Goal: Task Accomplishment & Management: Manage account settings

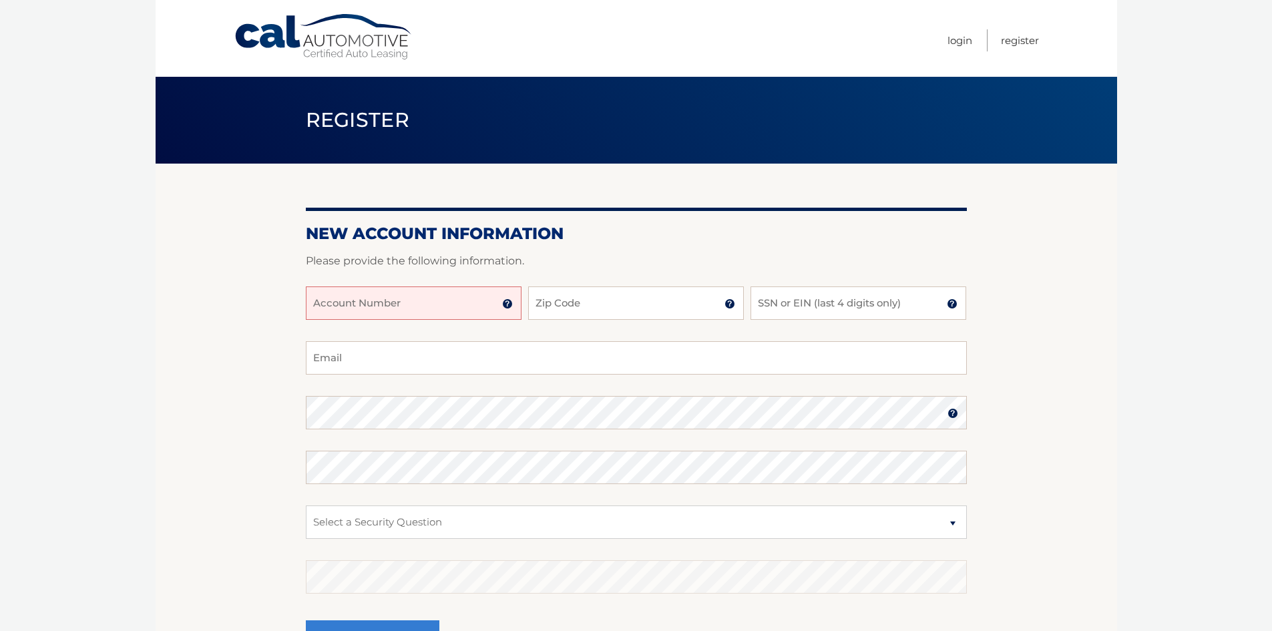
click at [429, 301] on input "Account Number" at bounding box center [414, 302] width 216 height 33
type input "44455610417"
click at [625, 307] on input "Zip Code" at bounding box center [636, 302] width 216 height 33
type input "07009"
click at [797, 311] on input "SSN or EIN (last 4 digits only)" at bounding box center [859, 302] width 216 height 33
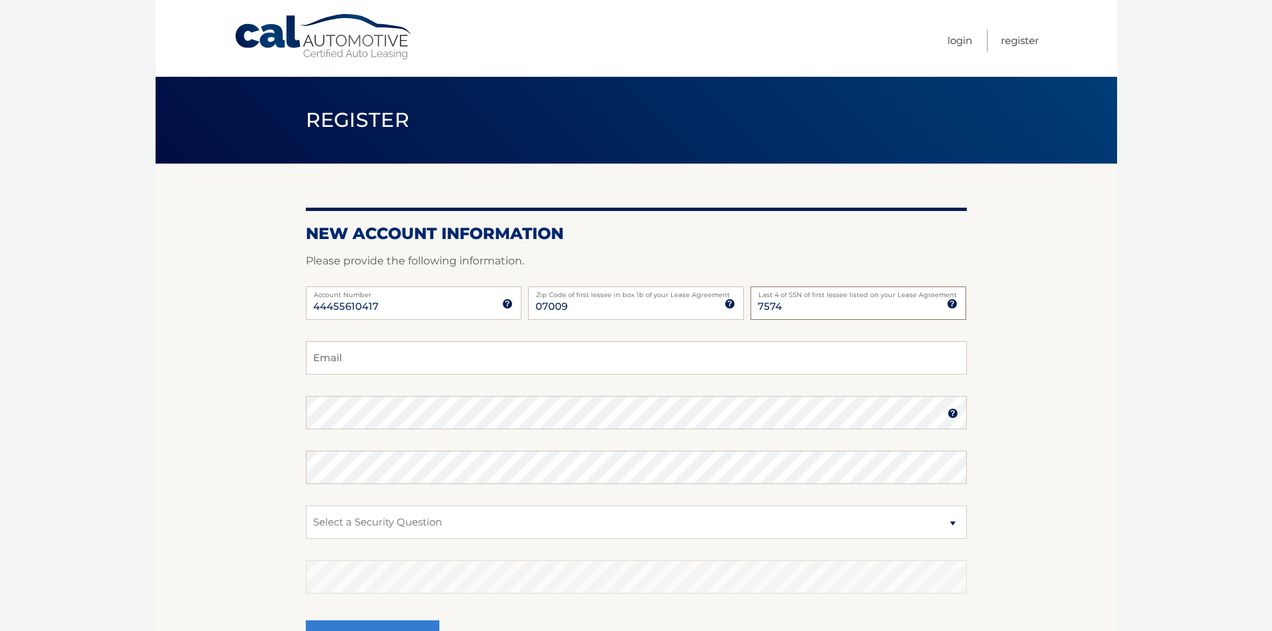
type input "7574"
click at [397, 365] on input "Email" at bounding box center [636, 357] width 661 height 33
click at [431, 361] on input "jackie@arcymfg.com" at bounding box center [636, 357] width 661 height 33
drag, startPoint x: 431, startPoint y: 361, endPoint x: 0, endPoint y: 282, distance: 438.0
click at [0, 282] on body "Cal Automotive Menu Login Register Register" at bounding box center [636, 315] width 1272 height 631
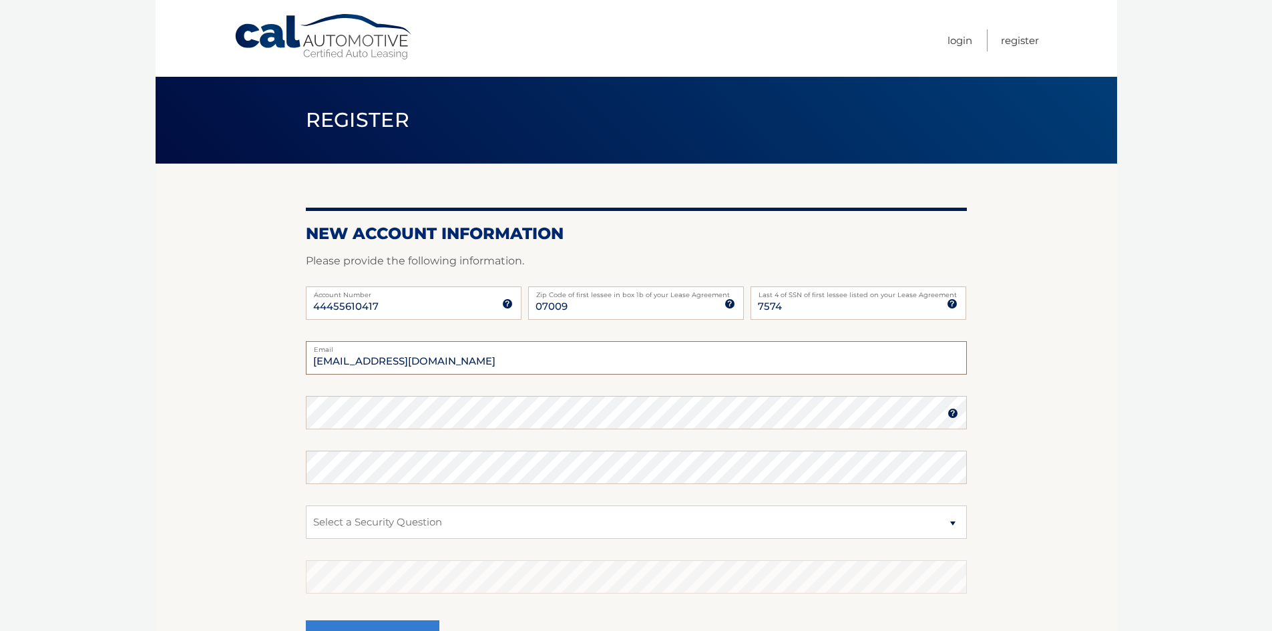
type input "marc@arcymfg.com"
click at [495, 521] on select "Select a Security Question What was the name of your elementary school? What is…" at bounding box center [636, 522] width 661 height 33
click at [252, 460] on section "New Account Information Please provide the following information. 44455610417 A…" at bounding box center [637, 425] width 962 height 522
click at [395, 525] on select "Select a Security Question What was the name of your elementary school? What is…" at bounding box center [636, 522] width 661 height 33
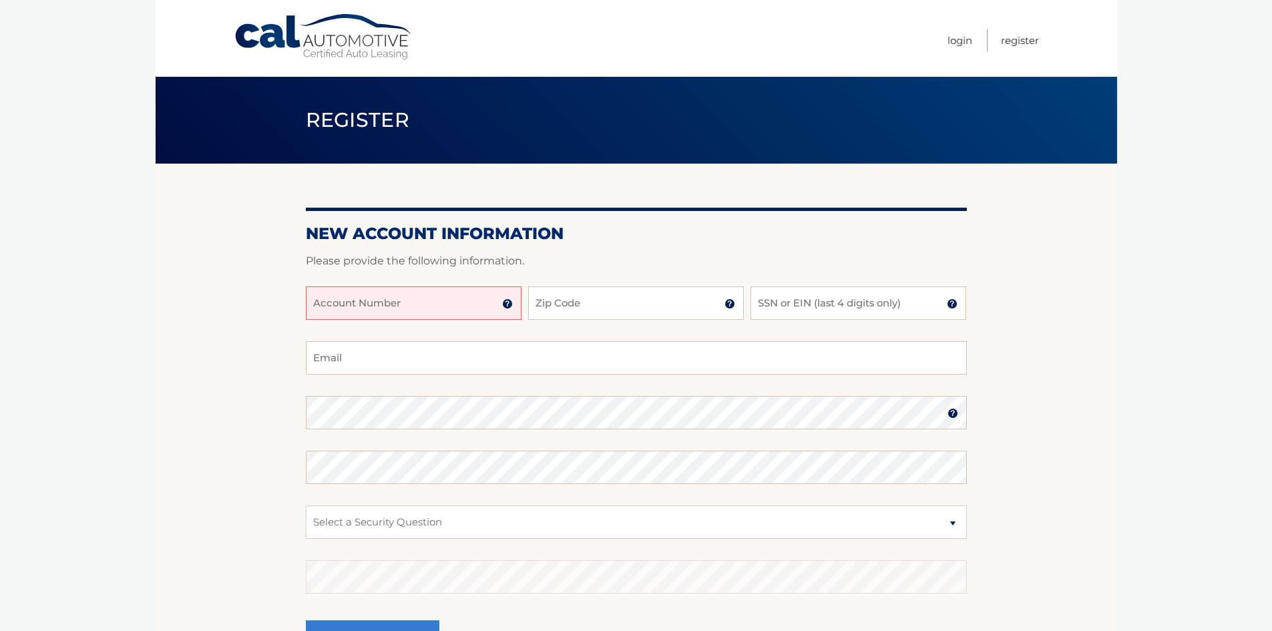
click at [491, 309] on input "Account Number" at bounding box center [414, 302] width 216 height 33
type input "44455610417"
click at [644, 311] on input "Zip Code" at bounding box center [636, 302] width 216 height 33
type input "07009"
click at [794, 303] on input "SSN or EIN (last 4 digits only)" at bounding box center [859, 302] width 216 height 33
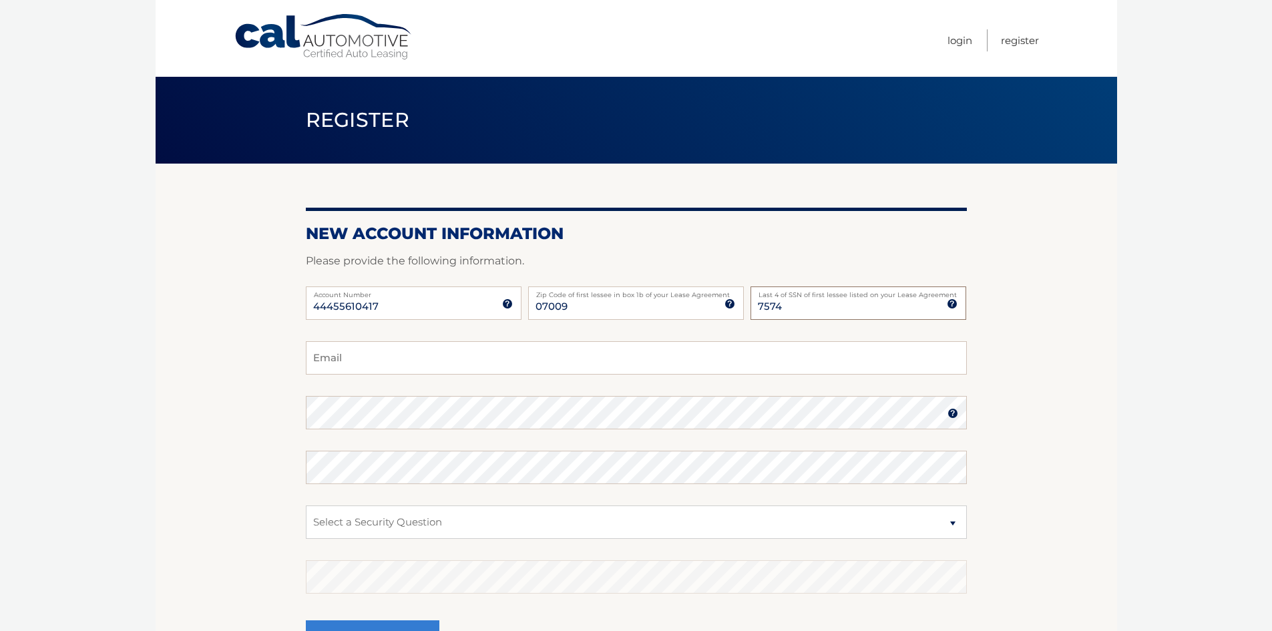
type input "7574"
click at [417, 349] on input "Email" at bounding box center [636, 357] width 661 height 33
type input "marc@arcymfg.com"
click at [421, 521] on select "Select a Security Question What was the name of your elementary school? What is…" at bounding box center [636, 522] width 661 height 33
select select "3"
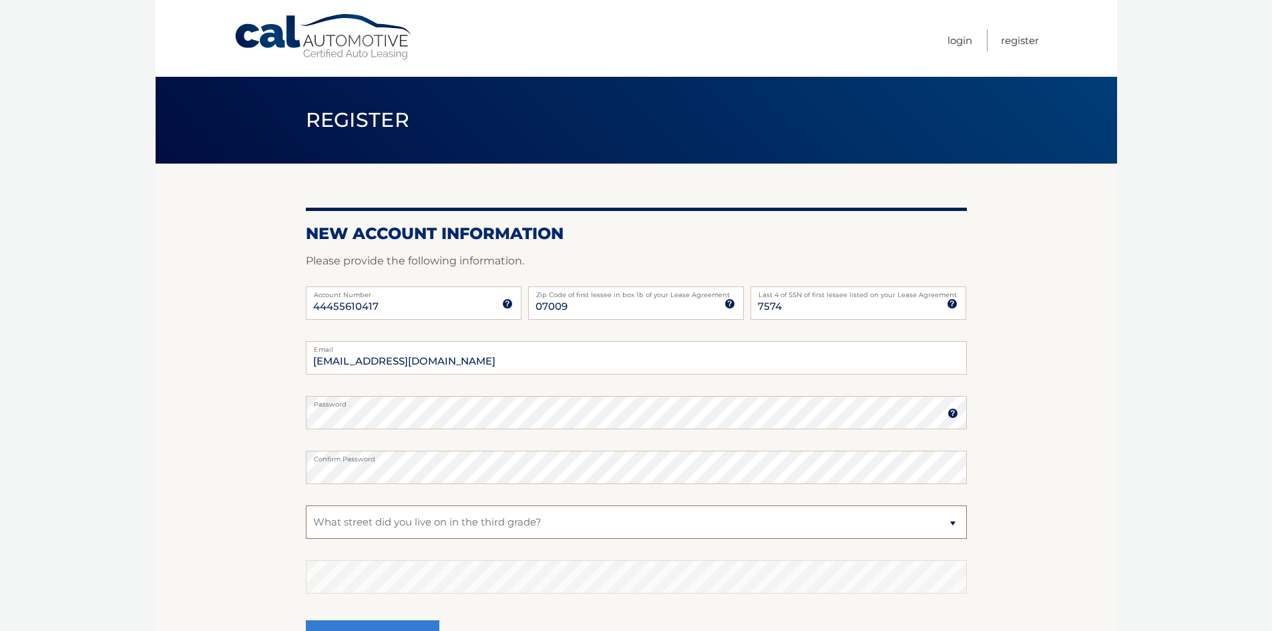
click at [306, 506] on select "Select a Security Question What was the name of your elementary school? What is…" at bounding box center [636, 522] width 661 height 33
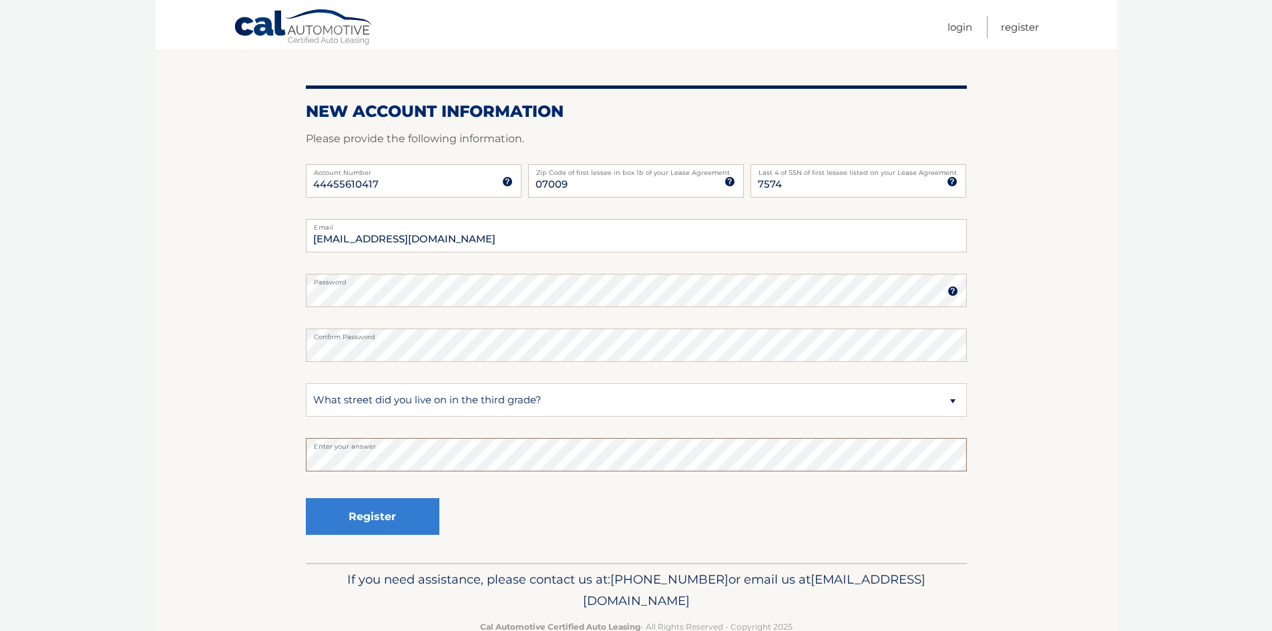
scroll to position [156, 0]
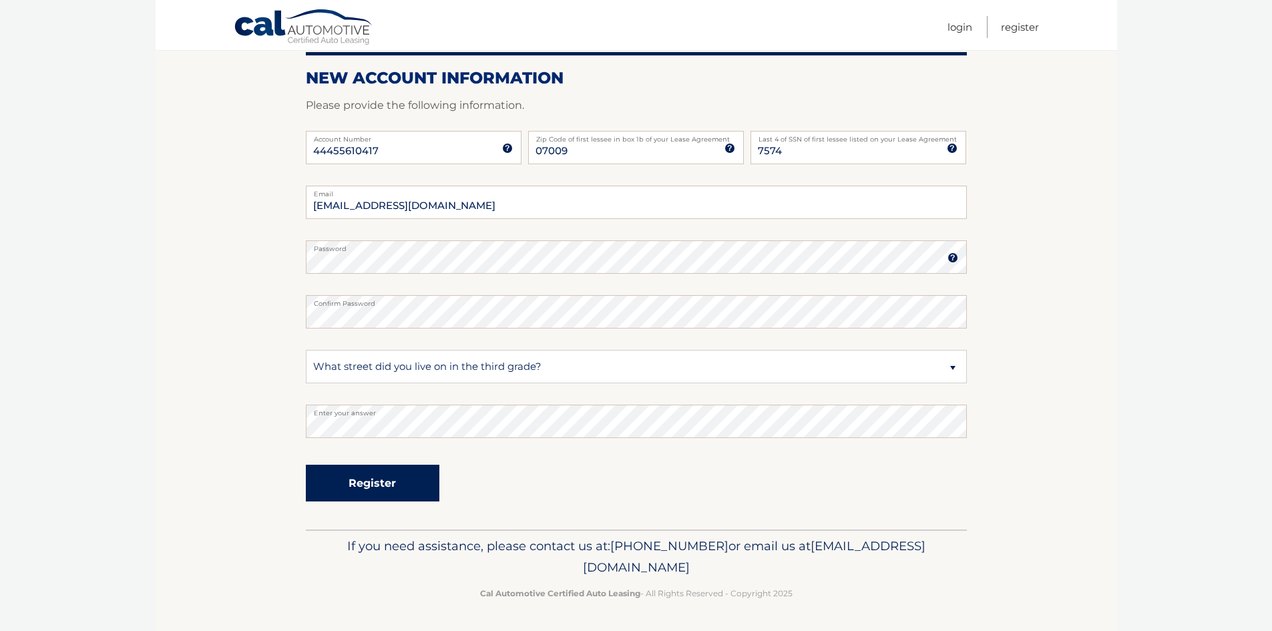
click at [403, 478] on button "Register" at bounding box center [373, 483] width 134 height 37
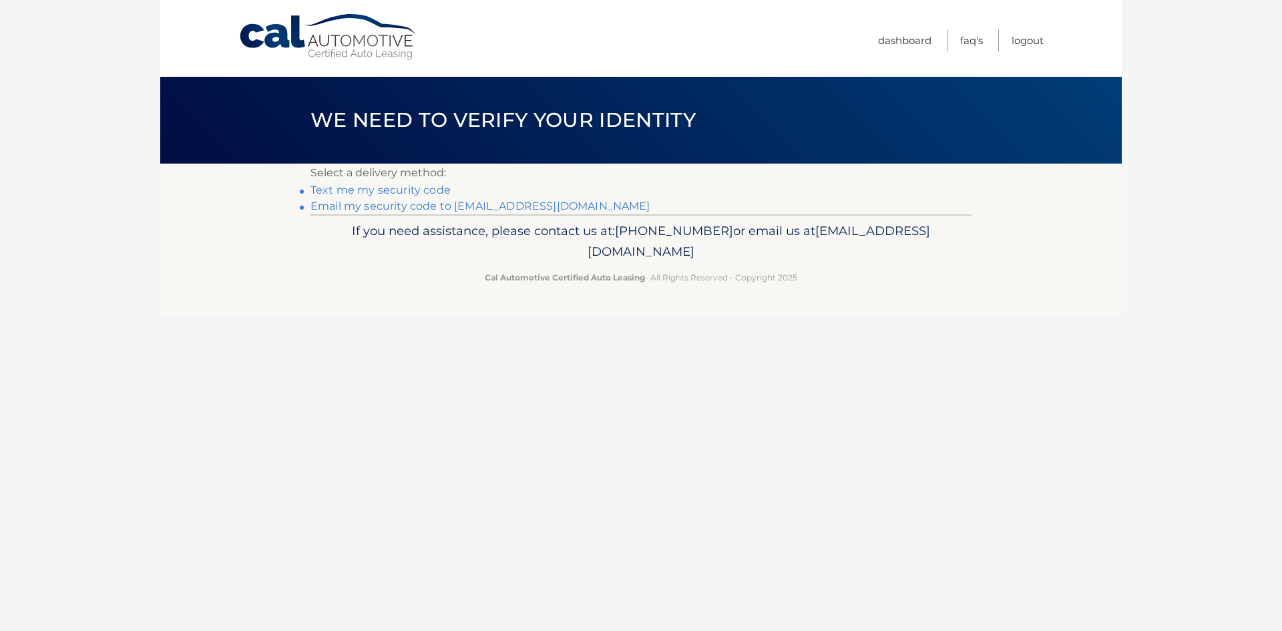
click at [453, 206] on link "Email my security code to m***@arcymfg.com" at bounding box center [481, 206] width 340 height 13
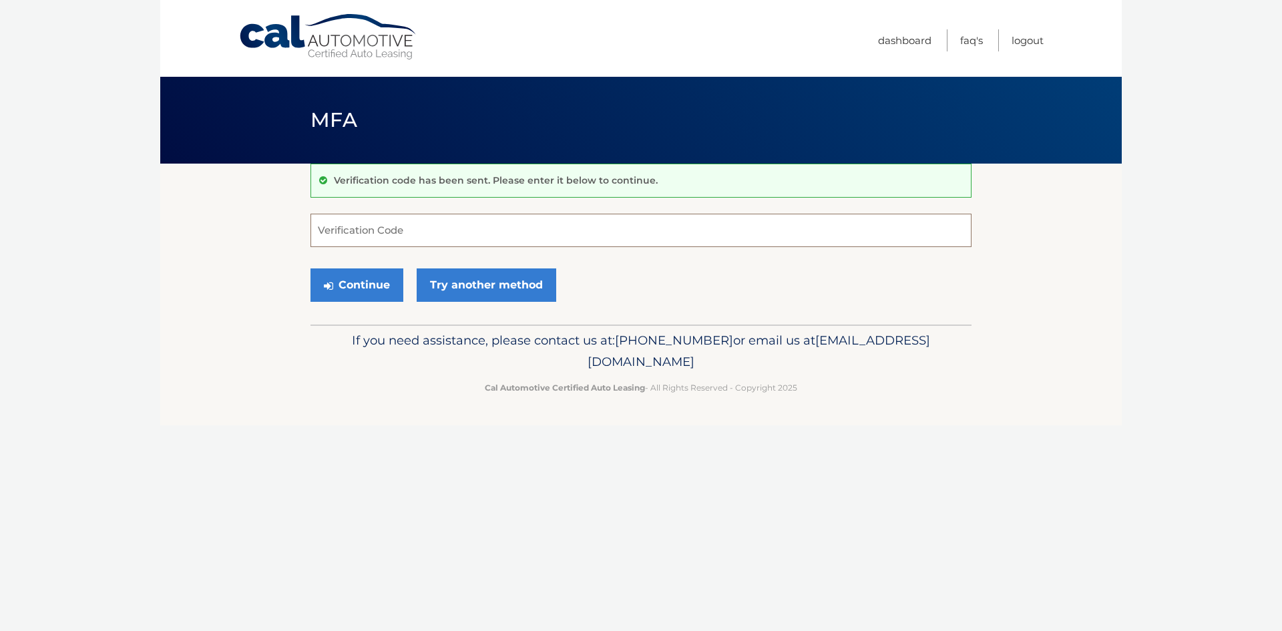
click at [441, 230] on input "Verification Code" at bounding box center [641, 230] width 661 height 33
type input "582332"
click at [388, 280] on button "Continue" at bounding box center [357, 284] width 93 height 33
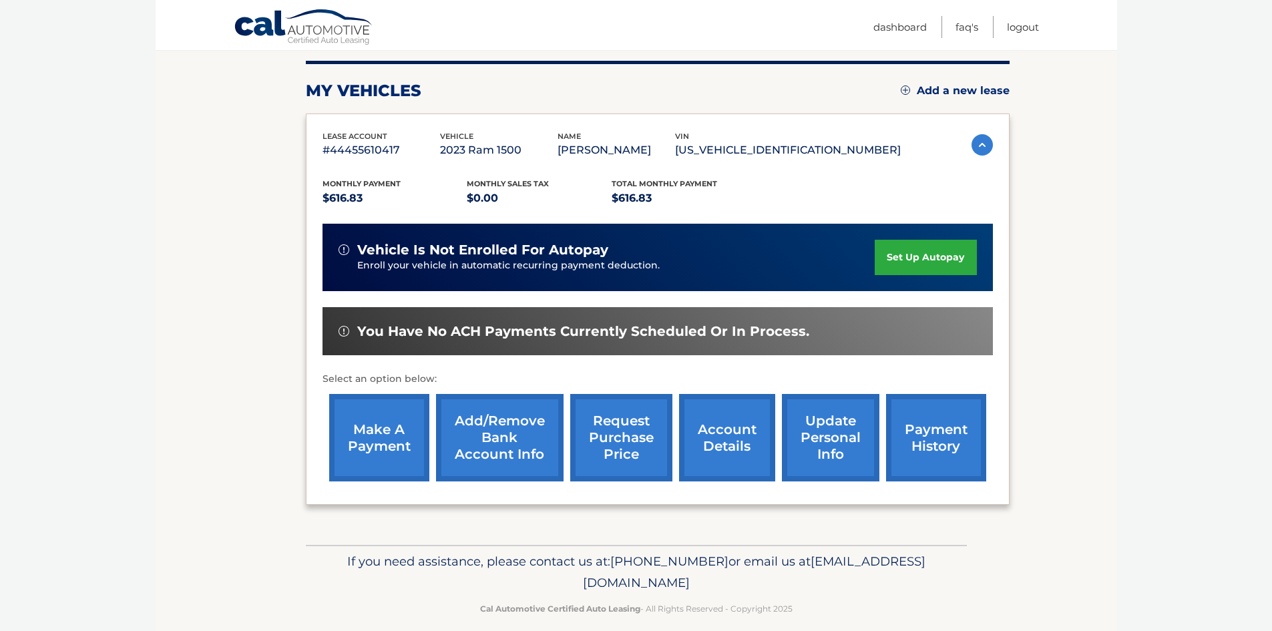
scroll to position [178, 0]
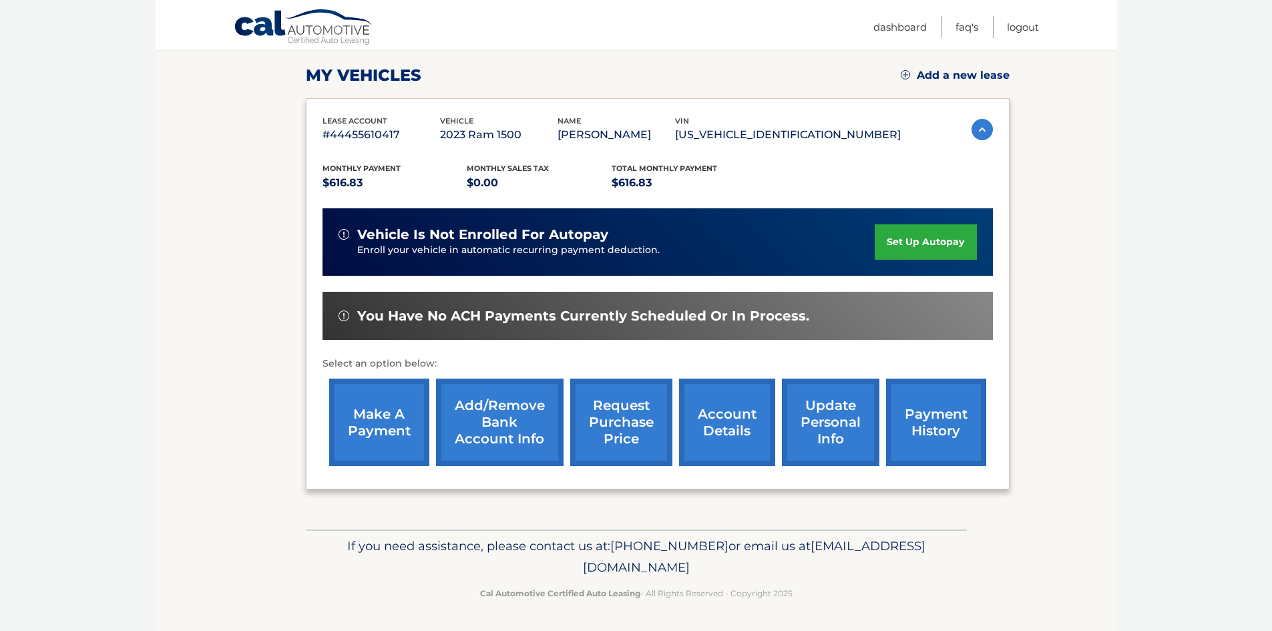
click at [502, 421] on link "Add/Remove bank account info" at bounding box center [500, 422] width 128 height 87
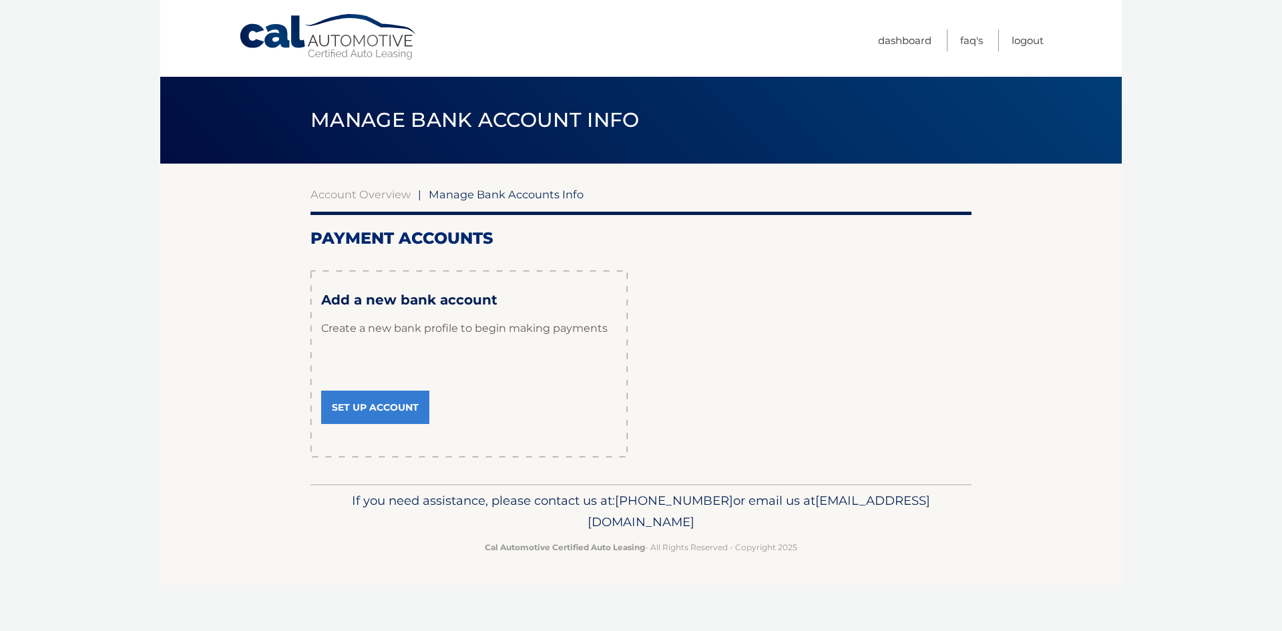
click at [368, 406] on link "Set Up Account" at bounding box center [375, 407] width 108 height 33
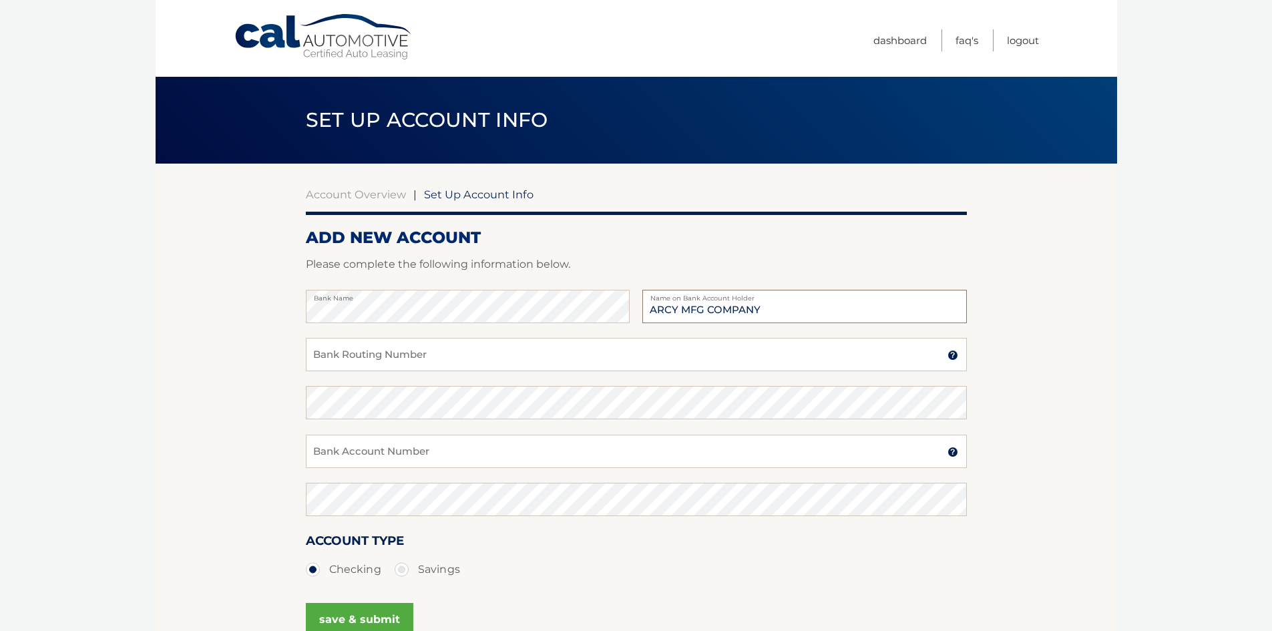
type input "ARCY MFG COMPANY"
click at [420, 346] on input "Bank Routing Number" at bounding box center [636, 354] width 661 height 33
type input "221270651"
click at [406, 459] on input "Bank Account Number" at bounding box center [636, 451] width 661 height 33
type input "765000559"
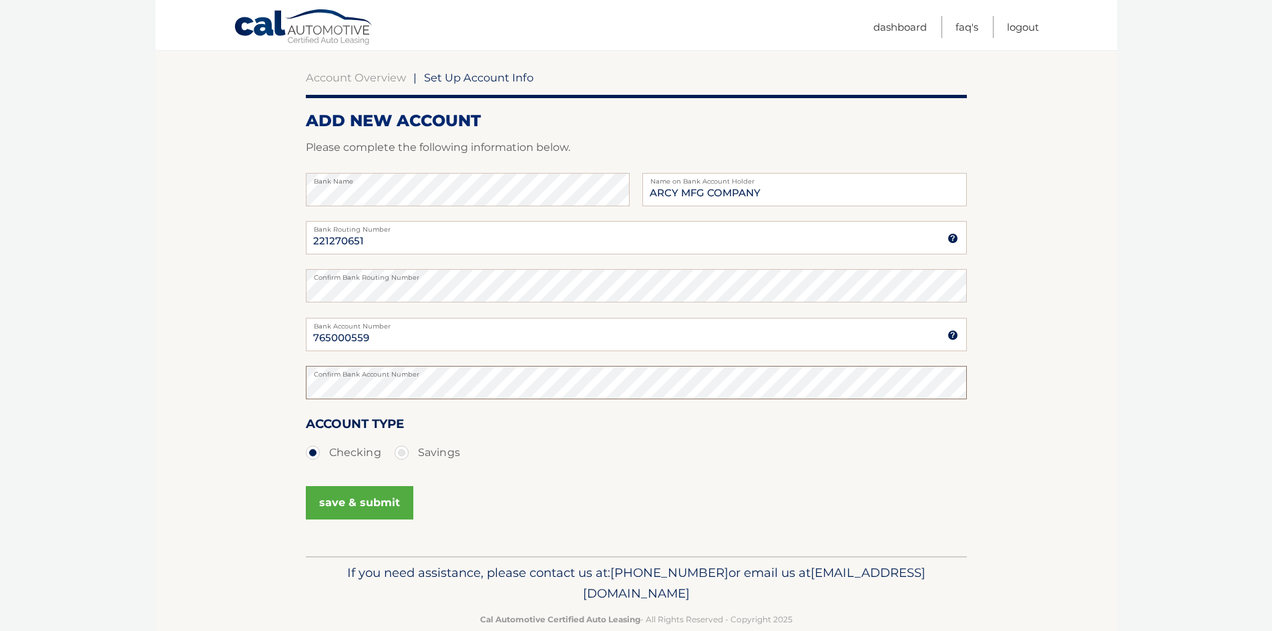
scroll to position [144, 0]
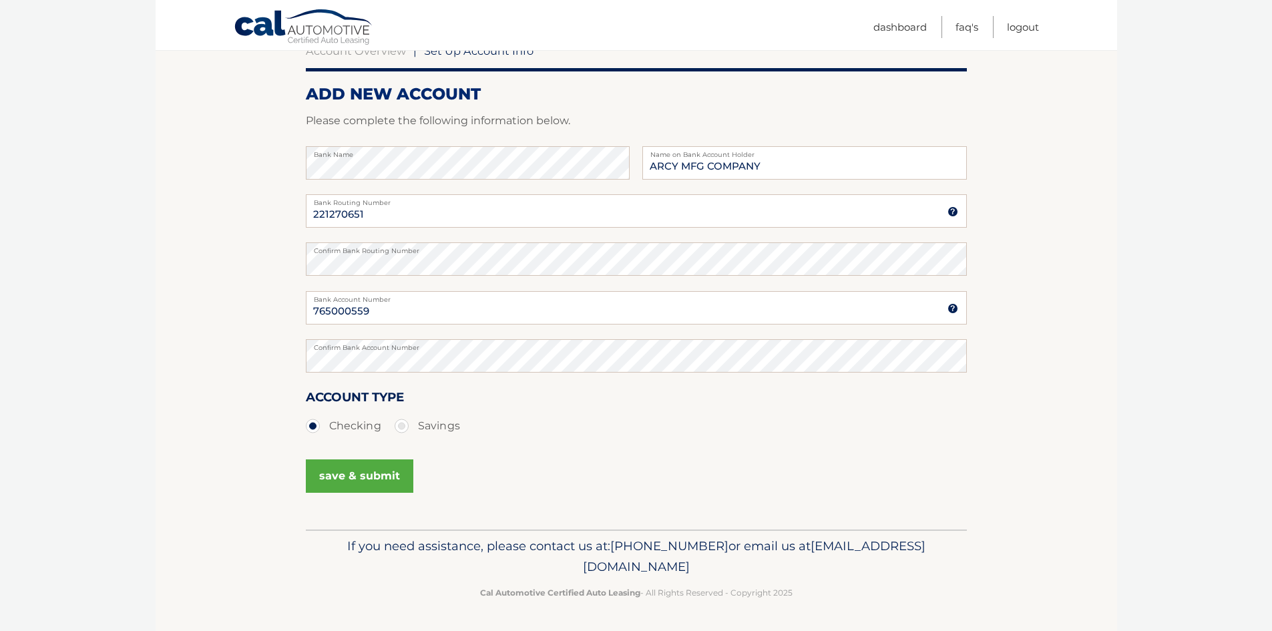
click at [372, 483] on button "save & submit" at bounding box center [360, 475] width 108 height 33
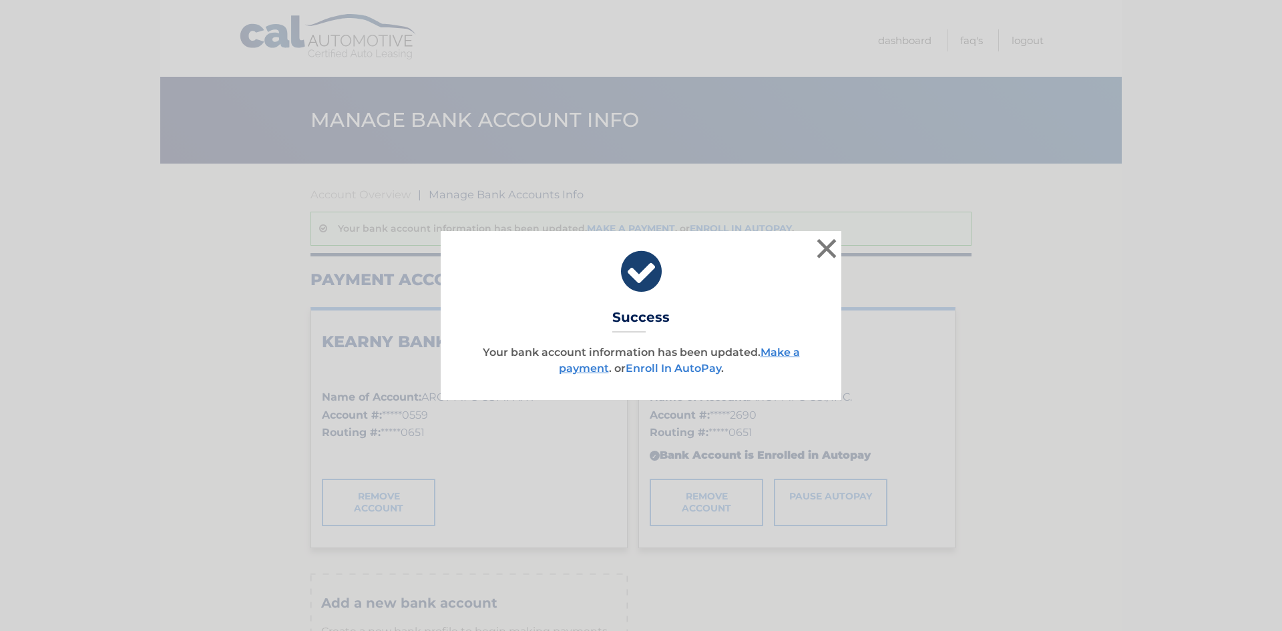
click at [685, 372] on link "Enroll In AutoPay" at bounding box center [673, 368] width 95 height 13
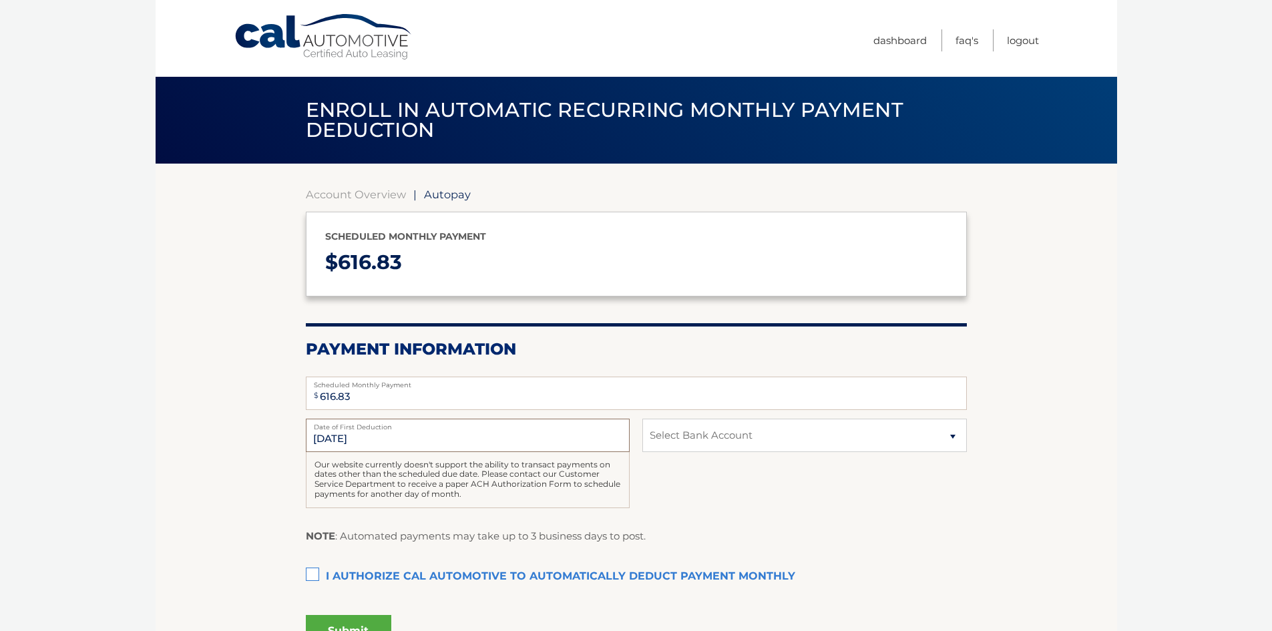
click at [484, 442] on input "[DATE]" at bounding box center [468, 435] width 324 height 33
click at [311, 572] on label "I authorize cal automotive to automatically deduct payment monthly This checkbo…" at bounding box center [636, 577] width 661 height 27
click at [0, 0] on input "I authorize cal automotive to automatically deduct payment monthly This checkbo…" at bounding box center [0, 0] width 0 height 0
click at [717, 438] on select "Select Bank Account Checking KEARNY BANK *****0559 Checking KEARNY BANK *****26…" at bounding box center [804, 435] width 324 height 33
select select "ZDRlYWNjZGYtMTNmOS00ZDAyLWIwYjgtMTNlMWE5YWRkYTBk"
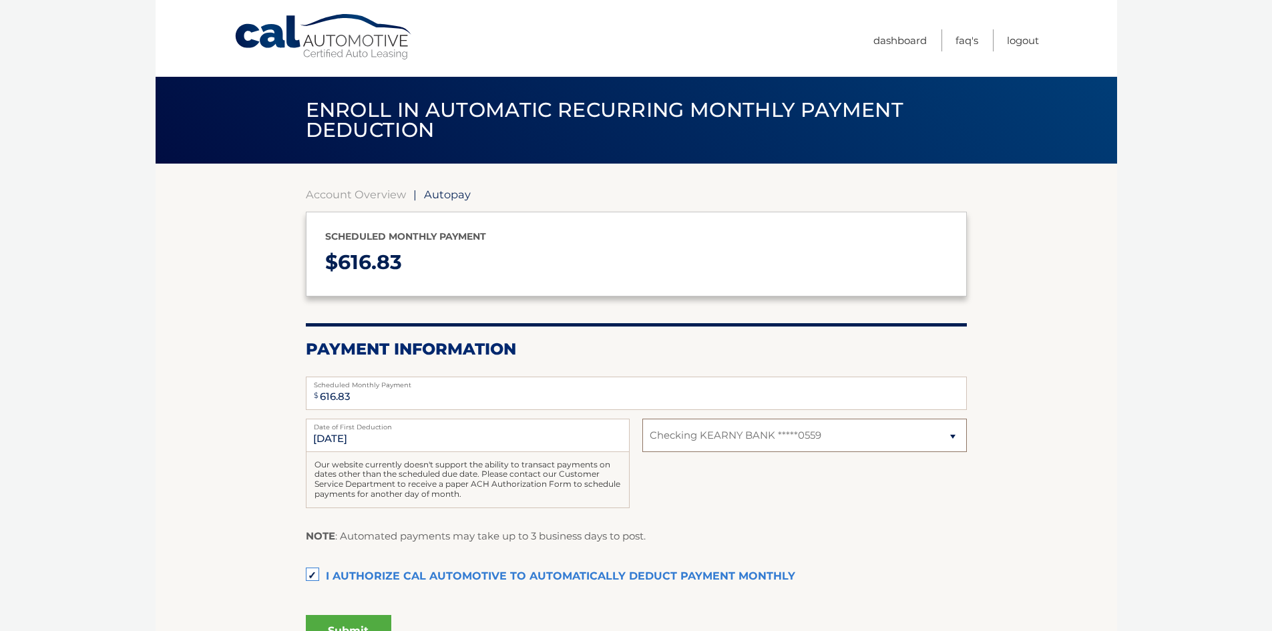
click at [642, 419] on select "Select Bank Account Checking KEARNY BANK *****0559 Checking KEARNY BANK *****26…" at bounding box center [804, 435] width 324 height 33
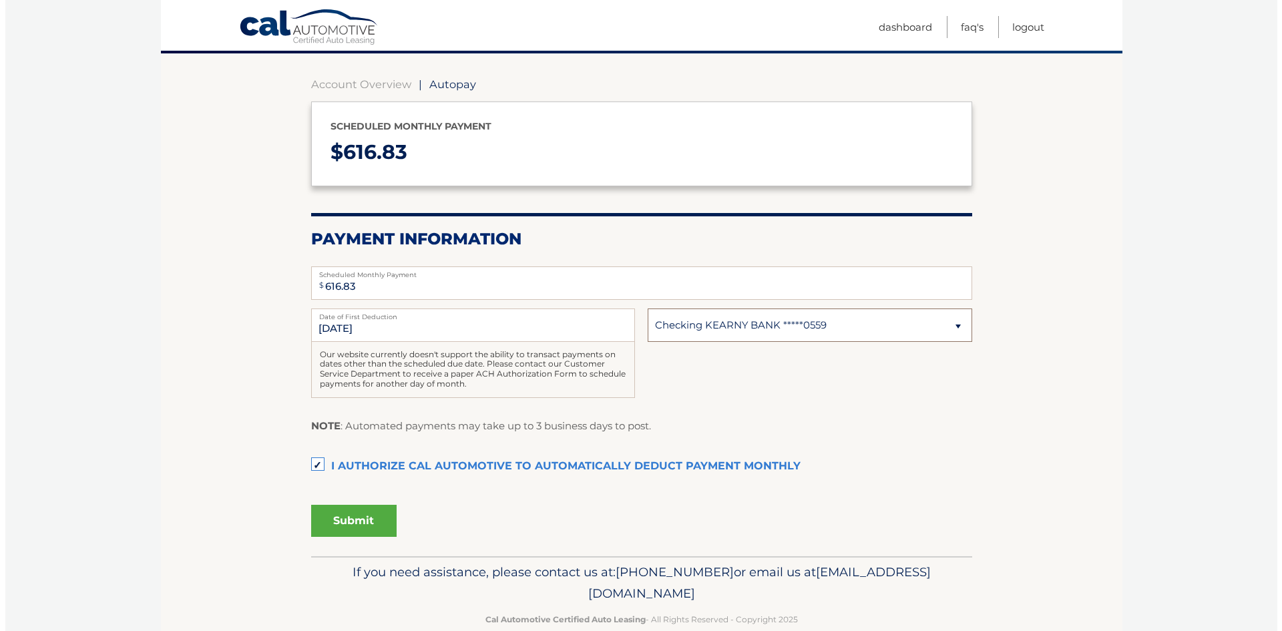
scroll to position [134, 0]
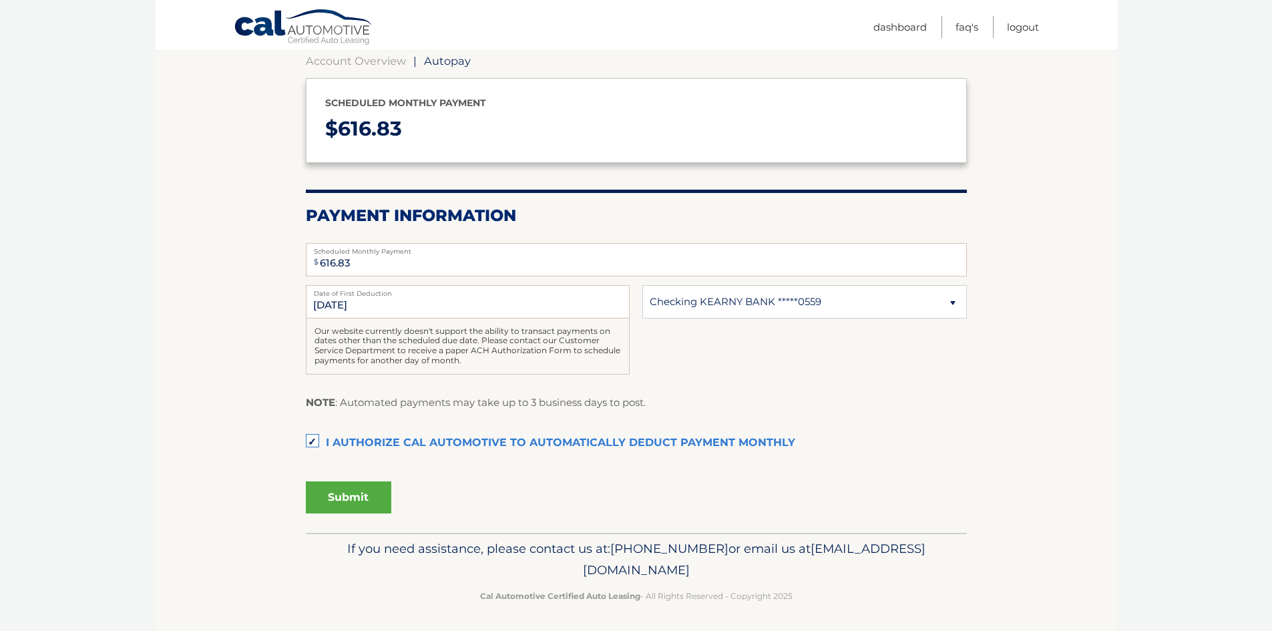
click at [371, 494] on button "Submit" at bounding box center [348, 498] width 85 height 32
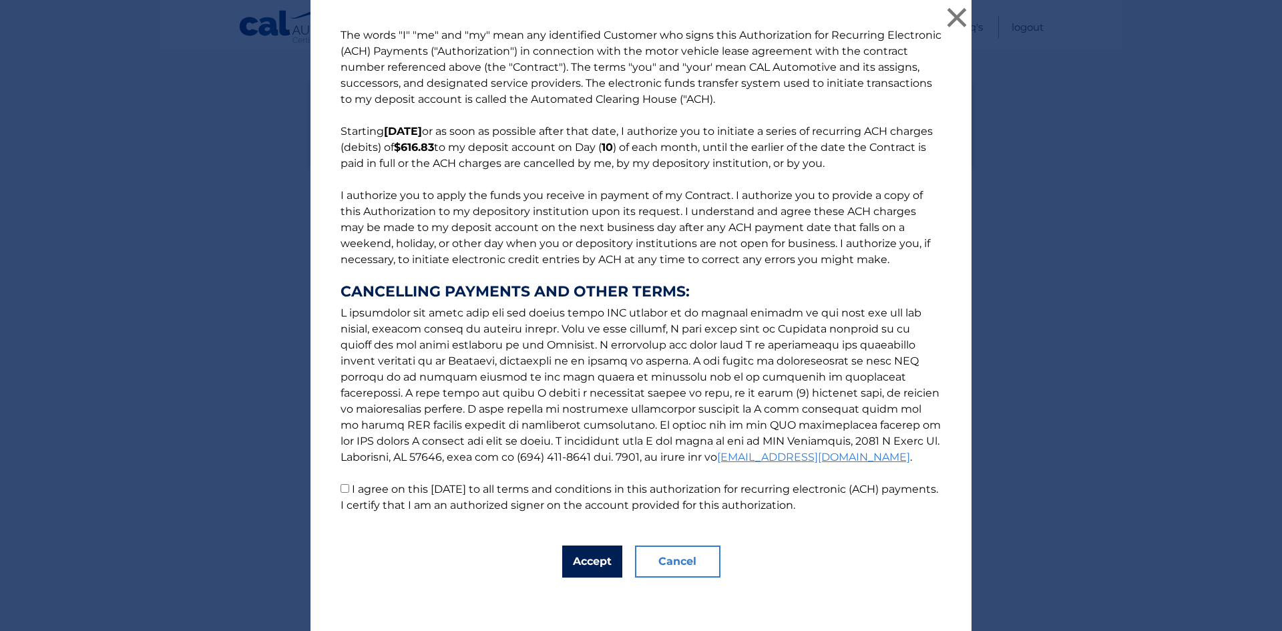
click at [595, 563] on button "Accept" at bounding box center [592, 562] width 60 height 32
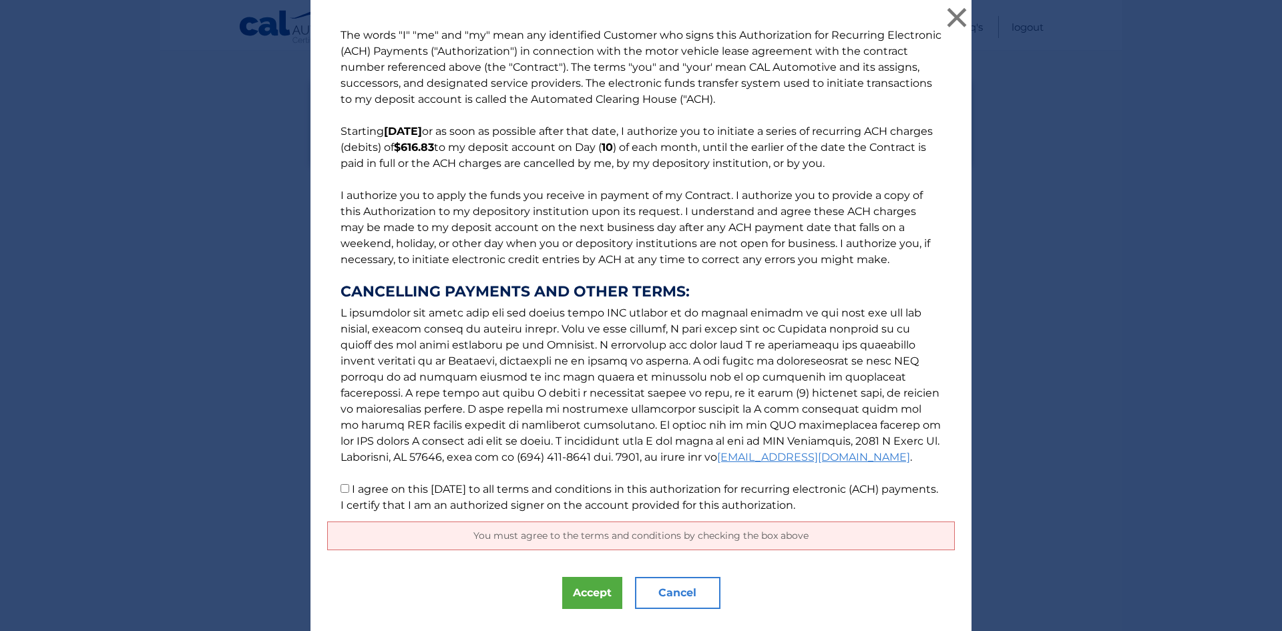
click at [341, 490] on input "I agree on this [DATE] to all terms and conditions in this authorization for re…" at bounding box center [345, 488] width 9 height 9
checkbox input "true"
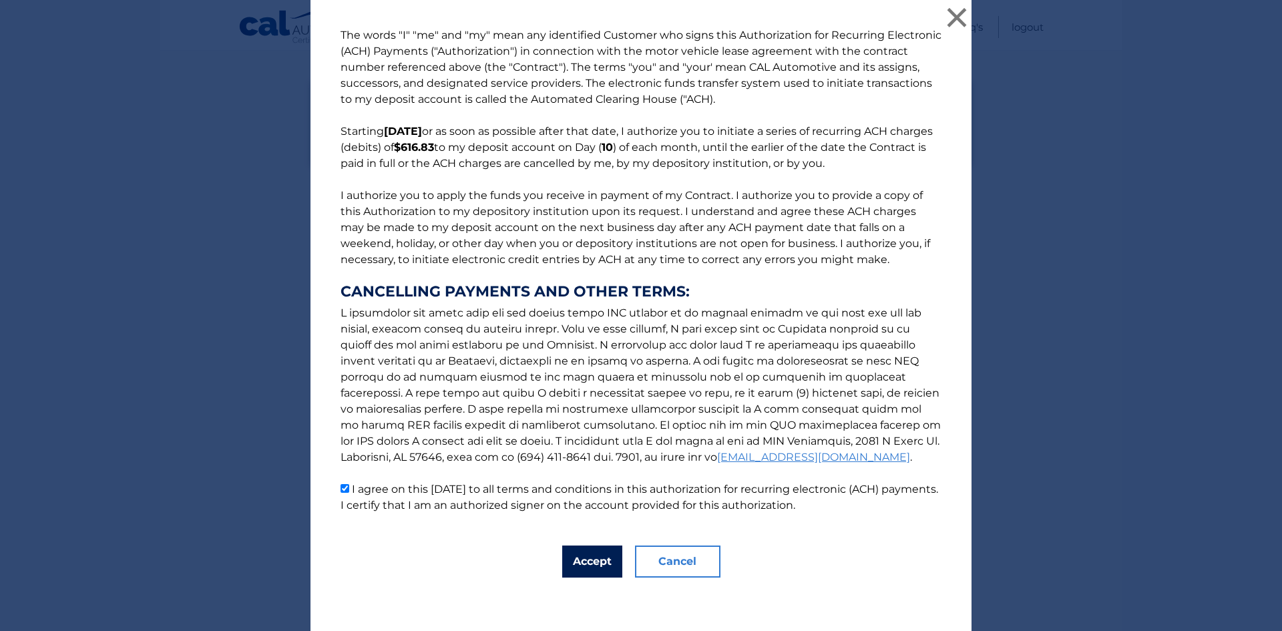
click at [590, 564] on button "Accept" at bounding box center [592, 562] width 60 height 32
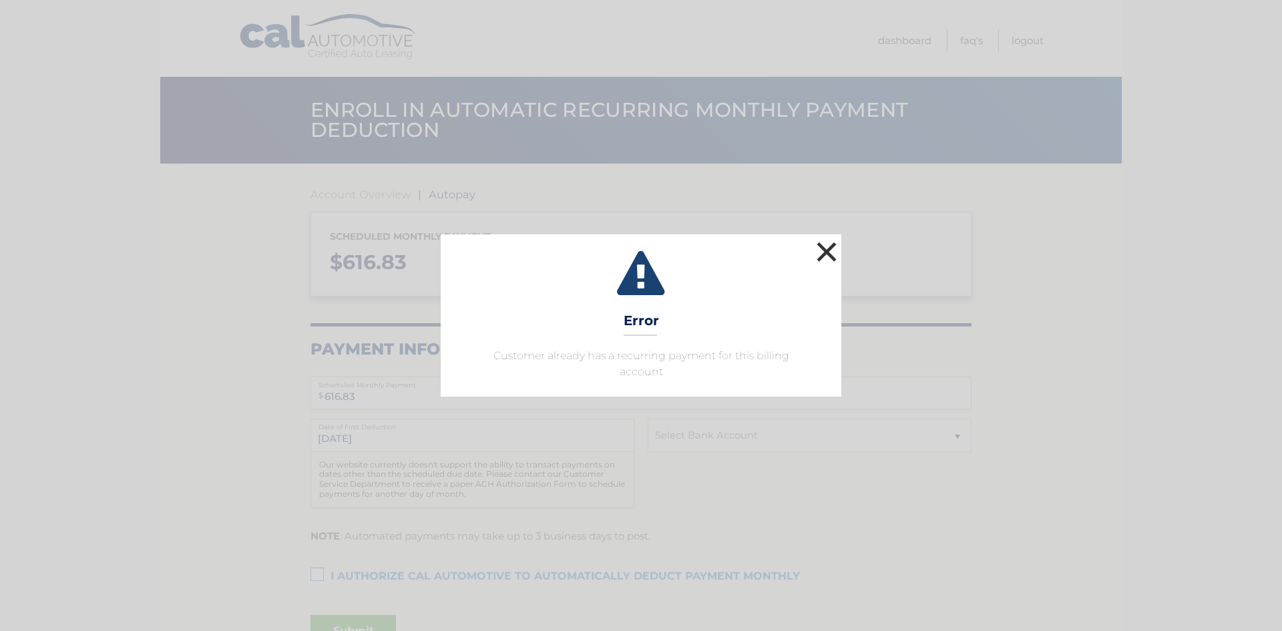
click at [829, 255] on button "×" at bounding box center [826, 251] width 27 height 27
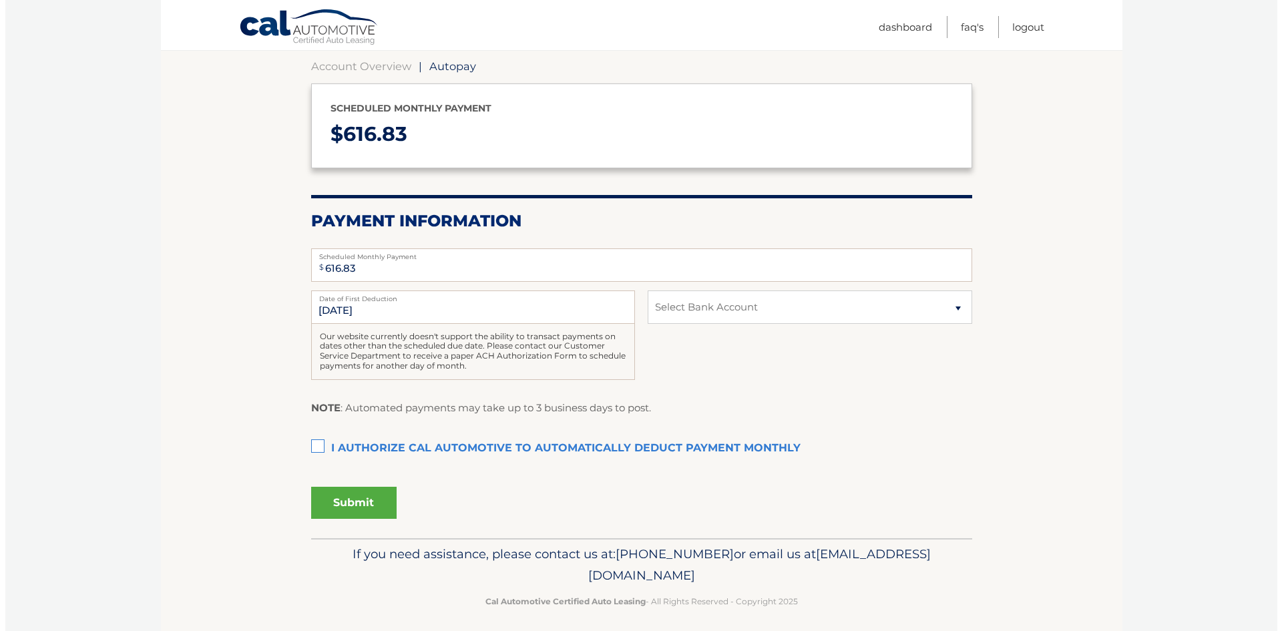
scroll to position [136, 0]
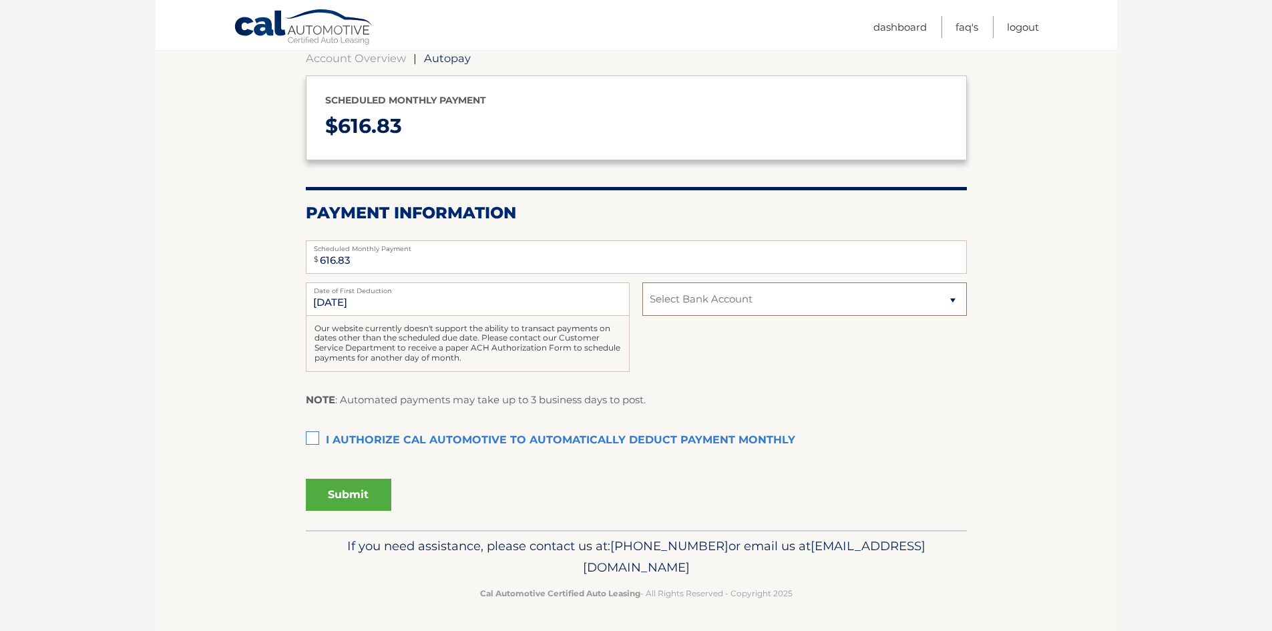
click at [769, 295] on select "Select Bank Account Checking KEARNY BANK *****0559 Checking KEARNY BANK *****26…" at bounding box center [804, 298] width 324 height 33
select select "ZDRlYWNjZGYtMTNmOS00ZDAyLWIwYjgtMTNlMWE5YWRkYTBk"
click at [642, 282] on select "Select Bank Account Checking KEARNY BANK *****0559 Checking KEARNY BANK *****26…" at bounding box center [804, 298] width 324 height 33
click at [316, 436] on label "I authorize cal automotive to automatically deduct payment monthly This checkbo…" at bounding box center [636, 440] width 661 height 27
click at [0, 0] on input "I authorize cal automotive to automatically deduct payment monthly This checkbo…" at bounding box center [0, 0] width 0 height 0
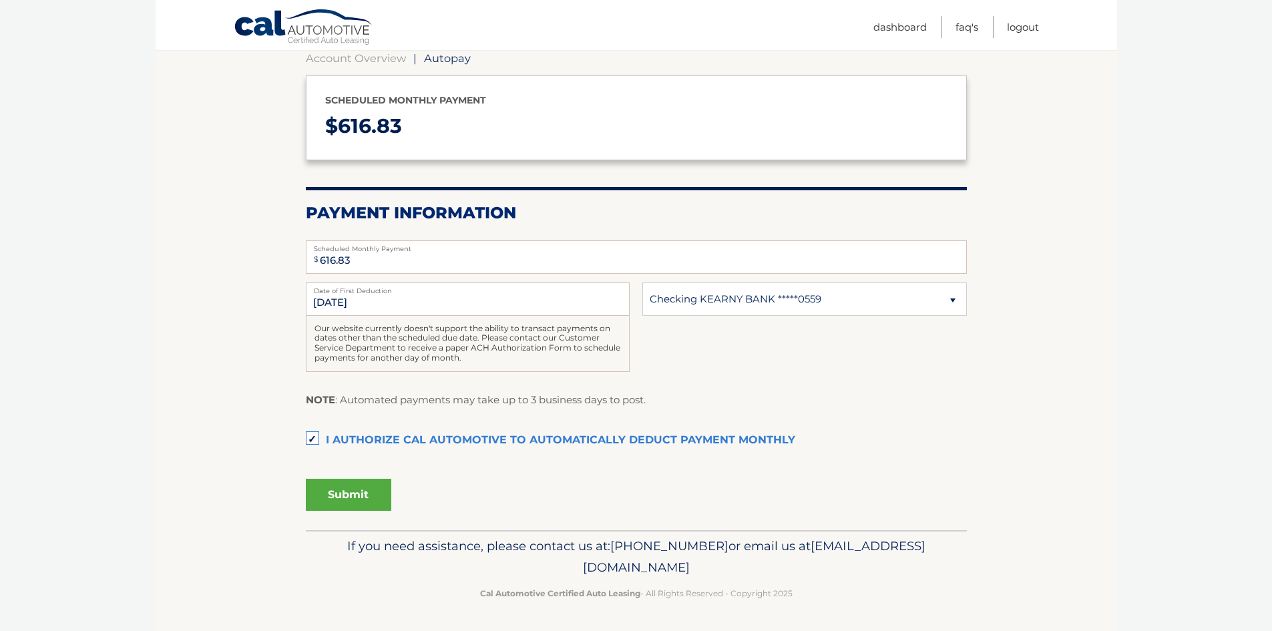
click at [353, 496] on button "Submit" at bounding box center [348, 495] width 85 height 32
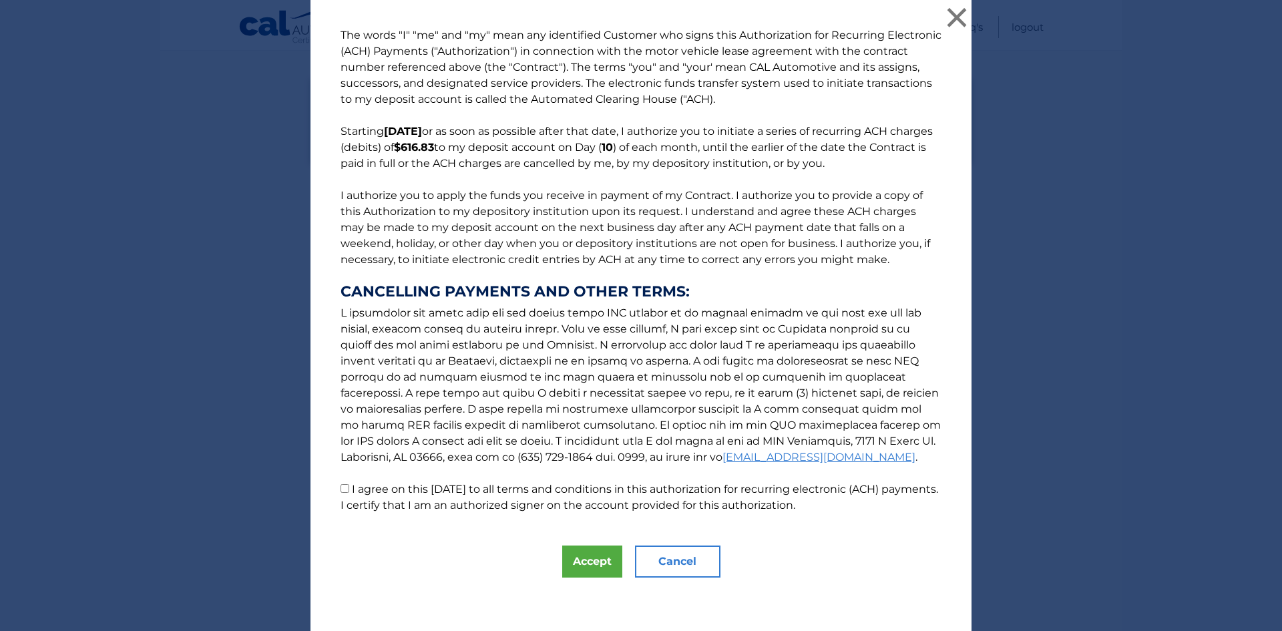
click at [341, 491] on input "I agree on this [DATE] to all terms and conditions in this authorization for re…" at bounding box center [345, 488] width 9 height 9
checkbox input "true"
click at [578, 556] on button "Accept" at bounding box center [592, 562] width 60 height 32
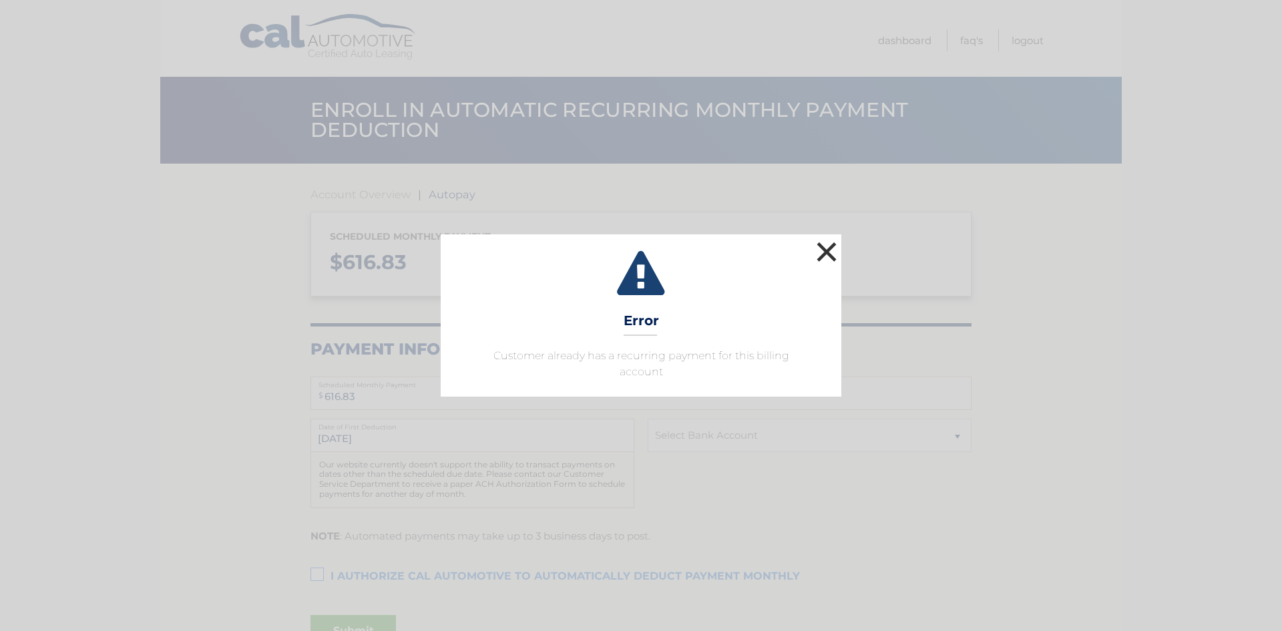
click at [832, 258] on button "×" at bounding box center [826, 251] width 27 height 27
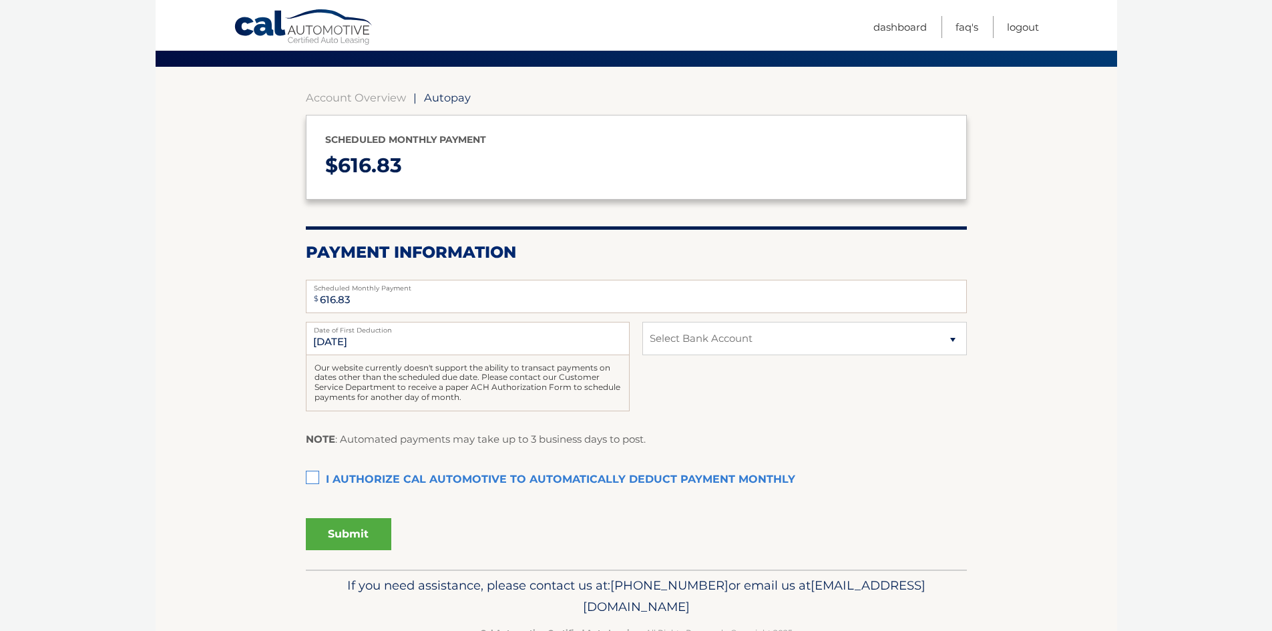
scroll to position [134, 0]
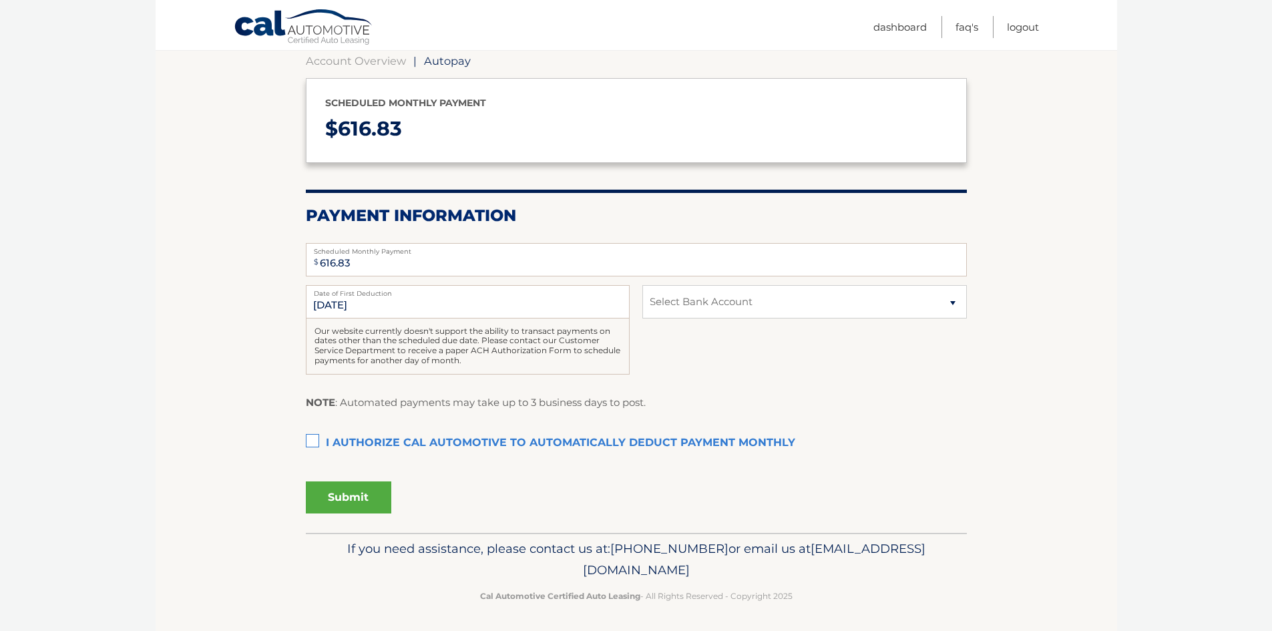
click at [309, 435] on label "I authorize cal automotive to automatically deduct payment monthly This checkbo…" at bounding box center [636, 443] width 661 height 27
click at [0, 0] on input "I authorize cal automotive to automatically deduct payment monthly This checkbo…" at bounding box center [0, 0] width 0 height 0
click at [703, 299] on select "Select Bank Account Checking KEARNY BANK *****0559 Checking KEARNY BANK *****26…" at bounding box center [804, 301] width 324 height 33
select select "ZDRlYWNjZGYtMTNmOS00ZDAyLWIwYjgtMTNlMWE5YWRkYTBk"
click at [642, 285] on select "Select Bank Account Checking KEARNY BANK *****0559 Checking KEARNY BANK *****26…" at bounding box center [804, 301] width 324 height 33
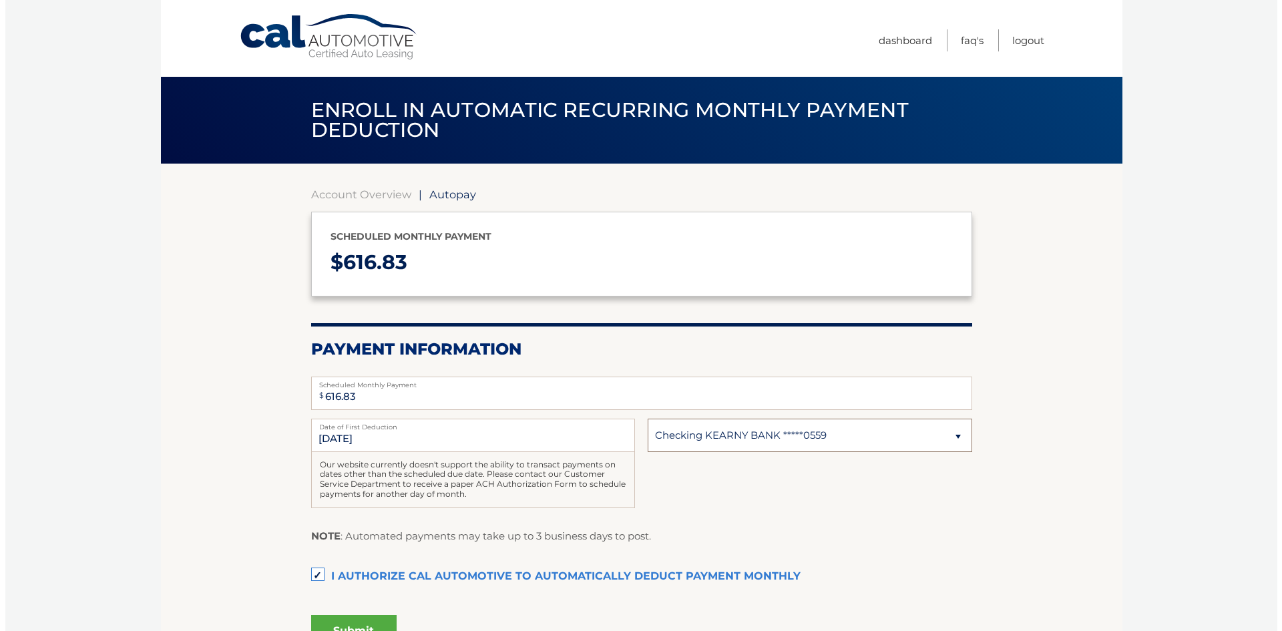
scroll to position [136, 0]
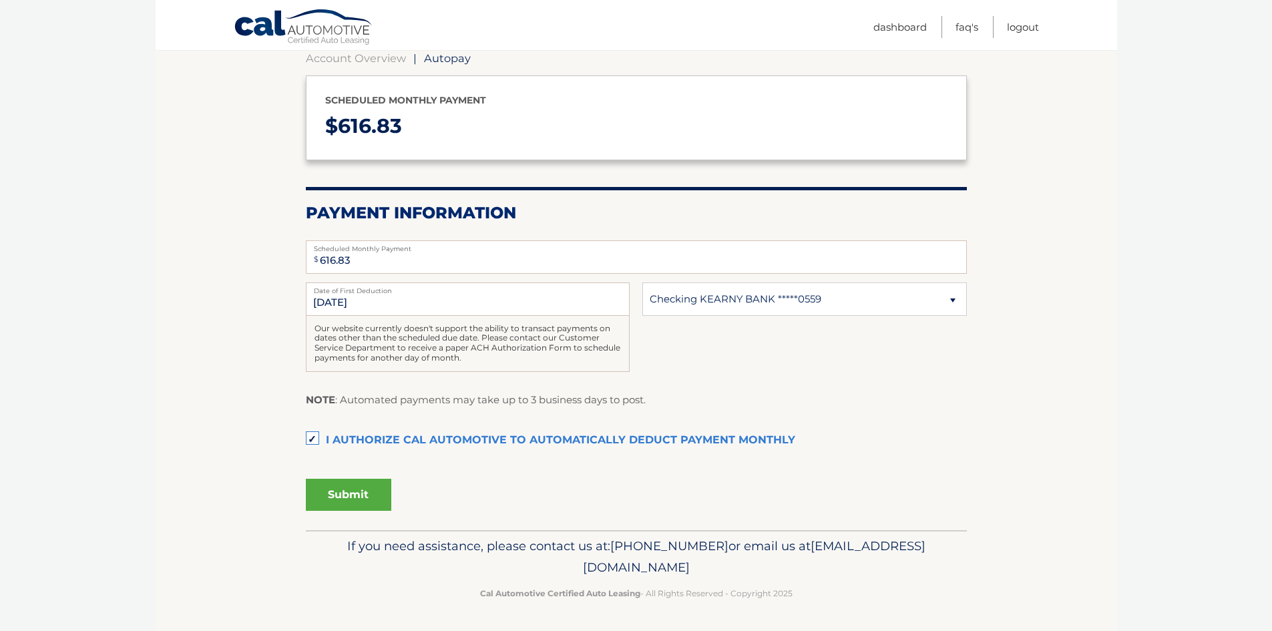
click at [360, 497] on button "Submit" at bounding box center [348, 495] width 85 height 32
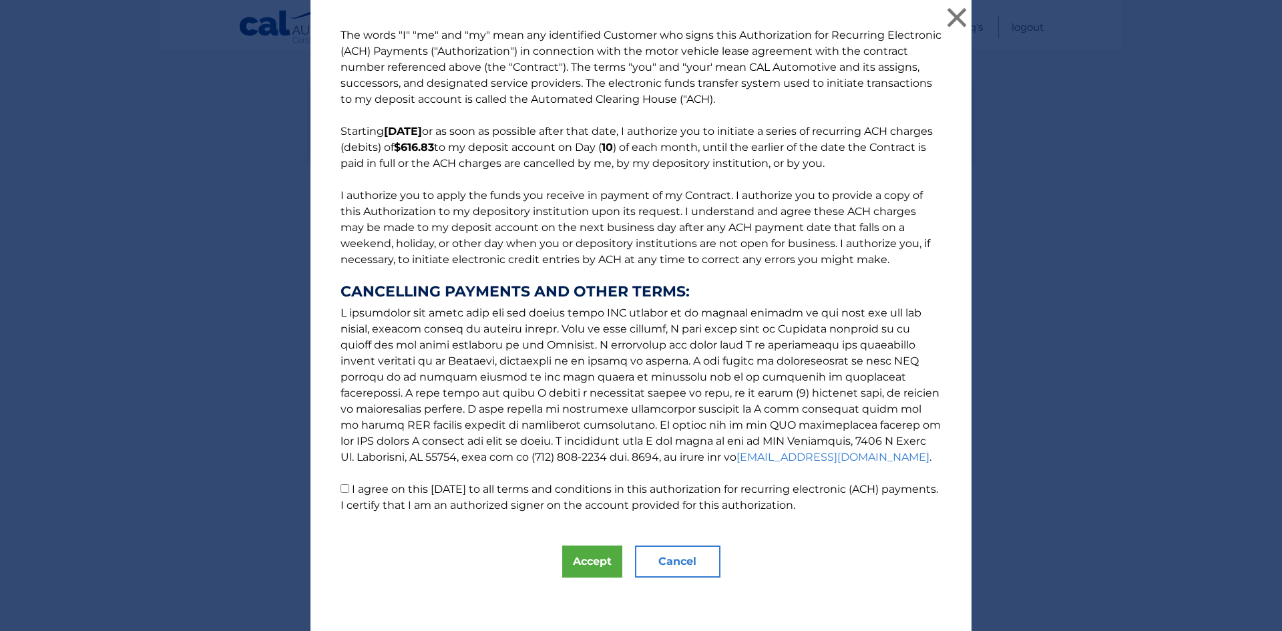
click at [737, 457] on link "[EMAIL_ADDRESS][DOMAIN_NAME]" at bounding box center [833, 457] width 193 height 13
click at [341, 488] on input "I agree on this 10/08/2025 to all terms and conditions in this authorization fo…" at bounding box center [345, 488] width 9 height 9
checkbox input "true"
click at [592, 557] on button "Accept" at bounding box center [592, 562] width 60 height 32
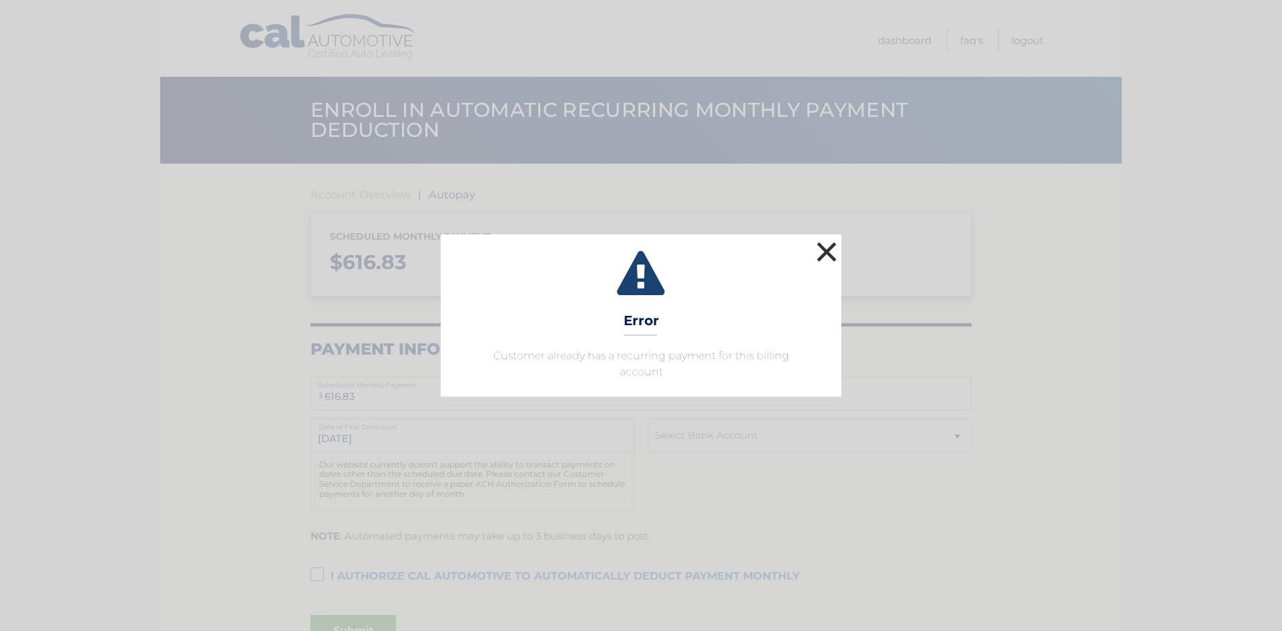
click at [825, 257] on button "×" at bounding box center [826, 251] width 27 height 27
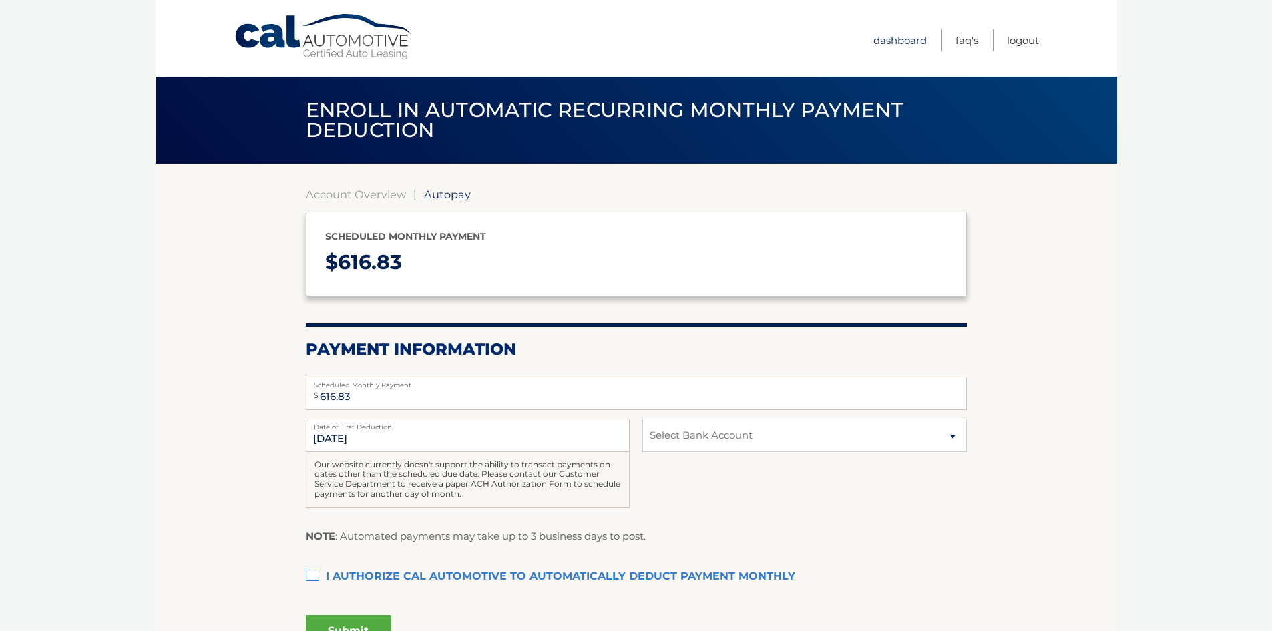
click at [904, 37] on link "Dashboard" at bounding box center [900, 40] width 53 height 22
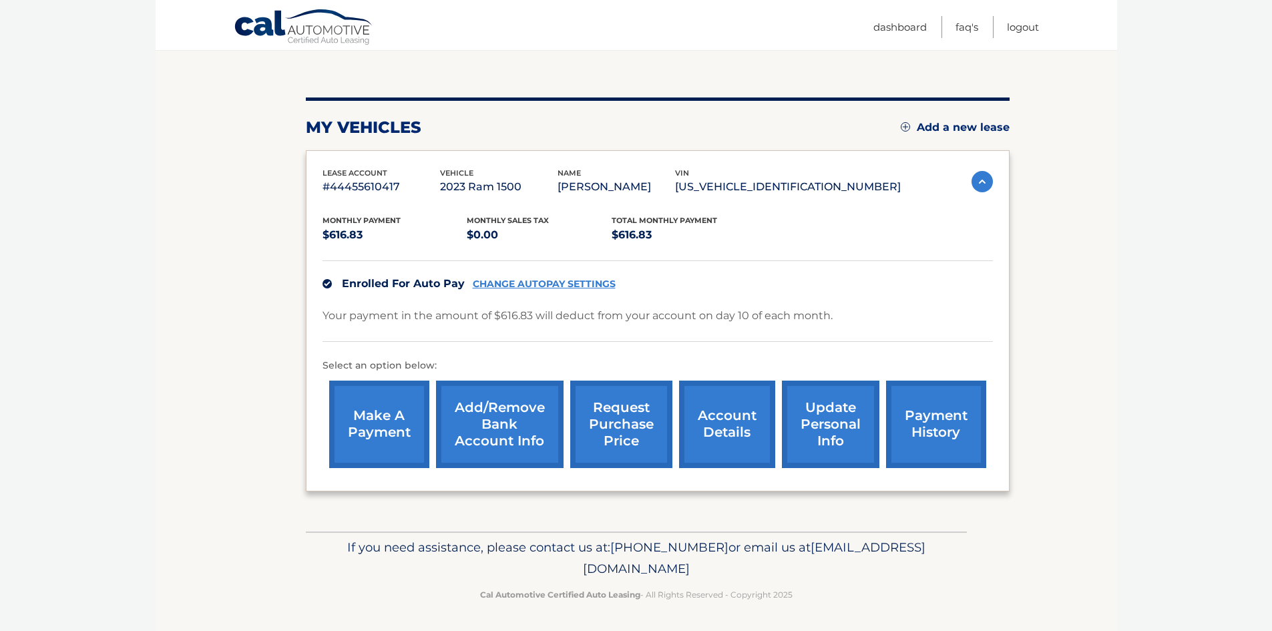
scroll to position [128, 0]
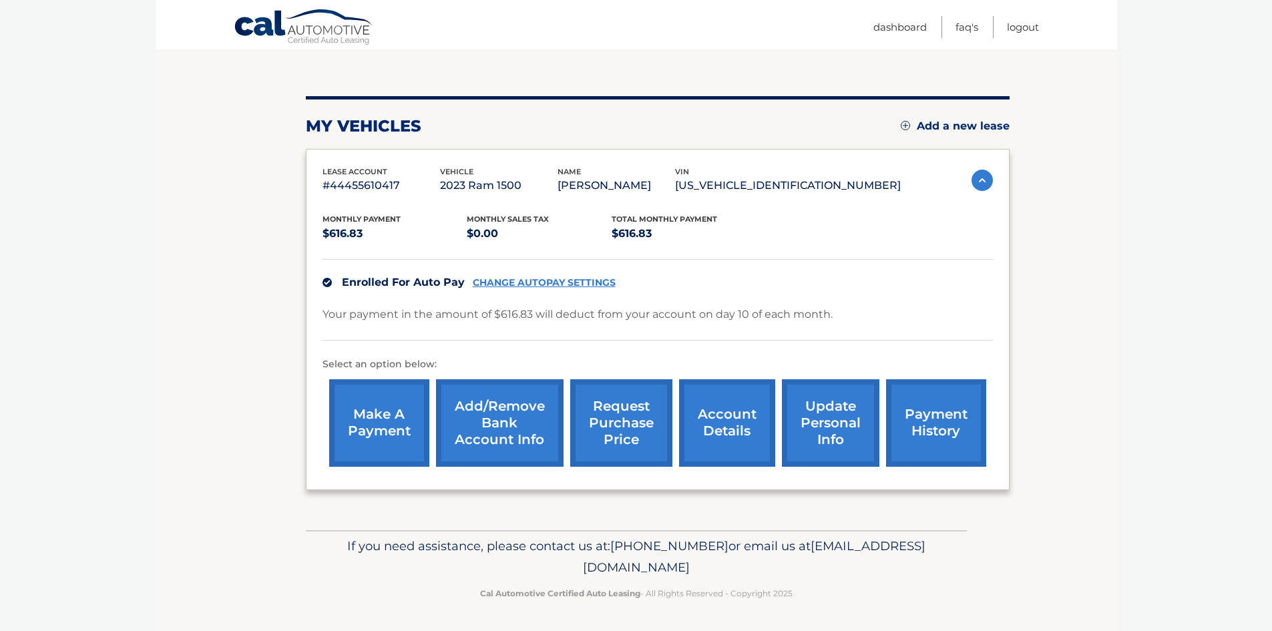
click at [723, 425] on link "account details" at bounding box center [727, 422] width 96 height 87
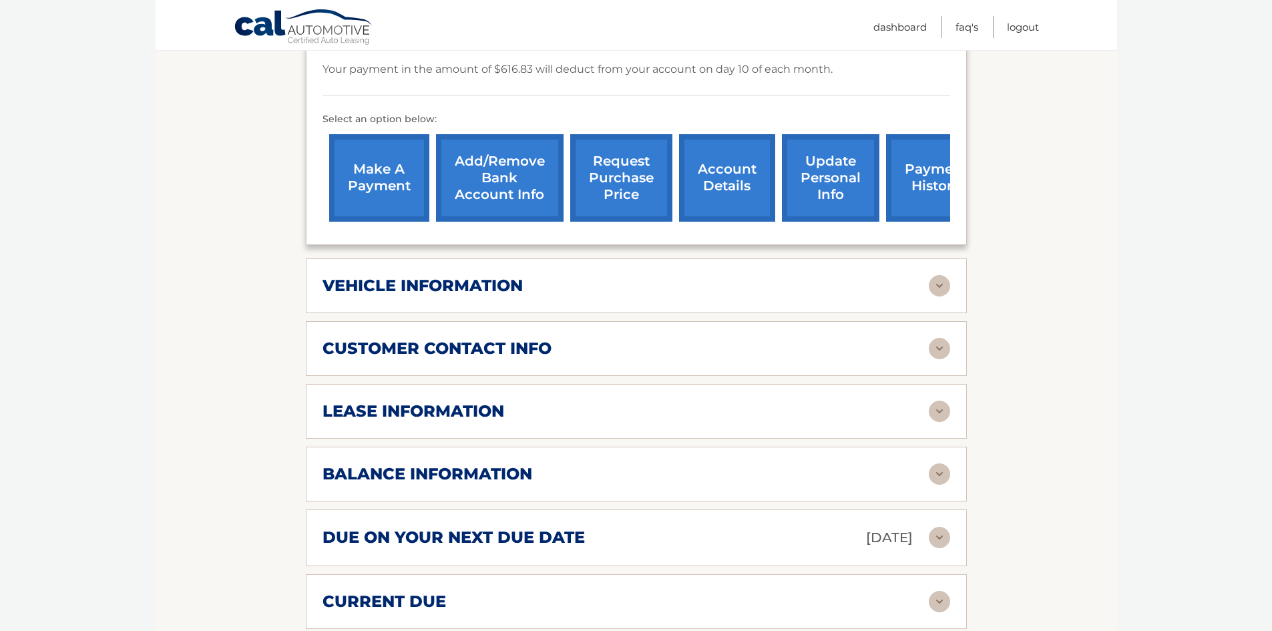
scroll to position [401, 0]
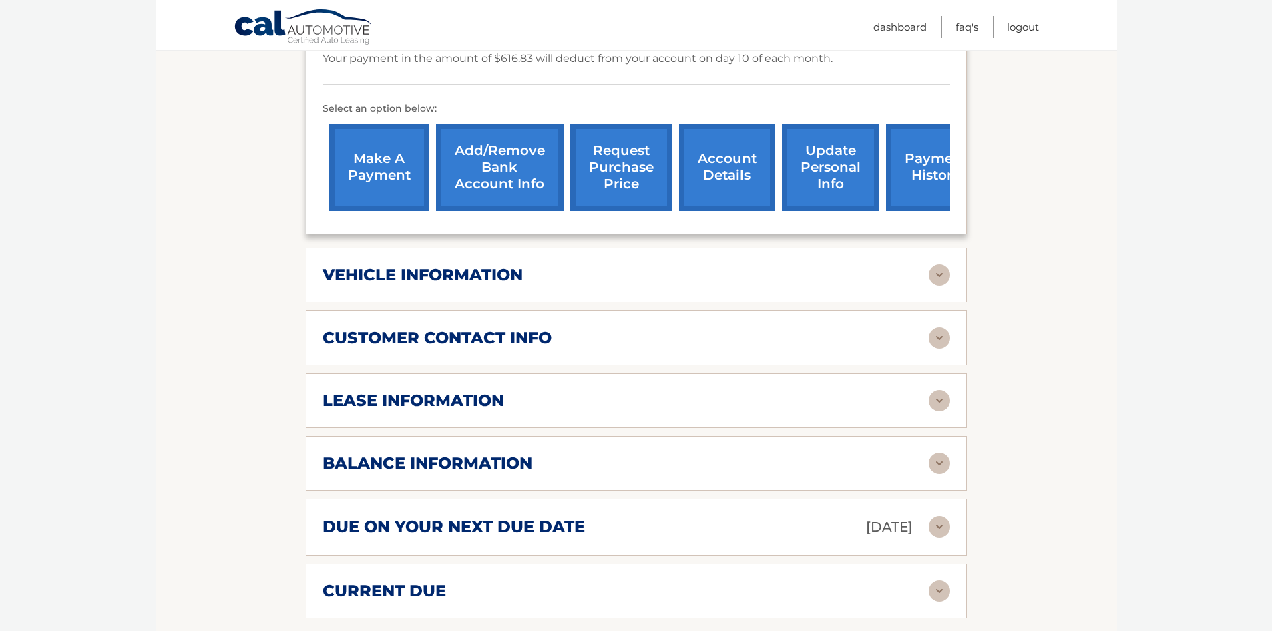
click at [510, 176] on link "Add/Remove bank account info" at bounding box center [500, 167] width 128 height 87
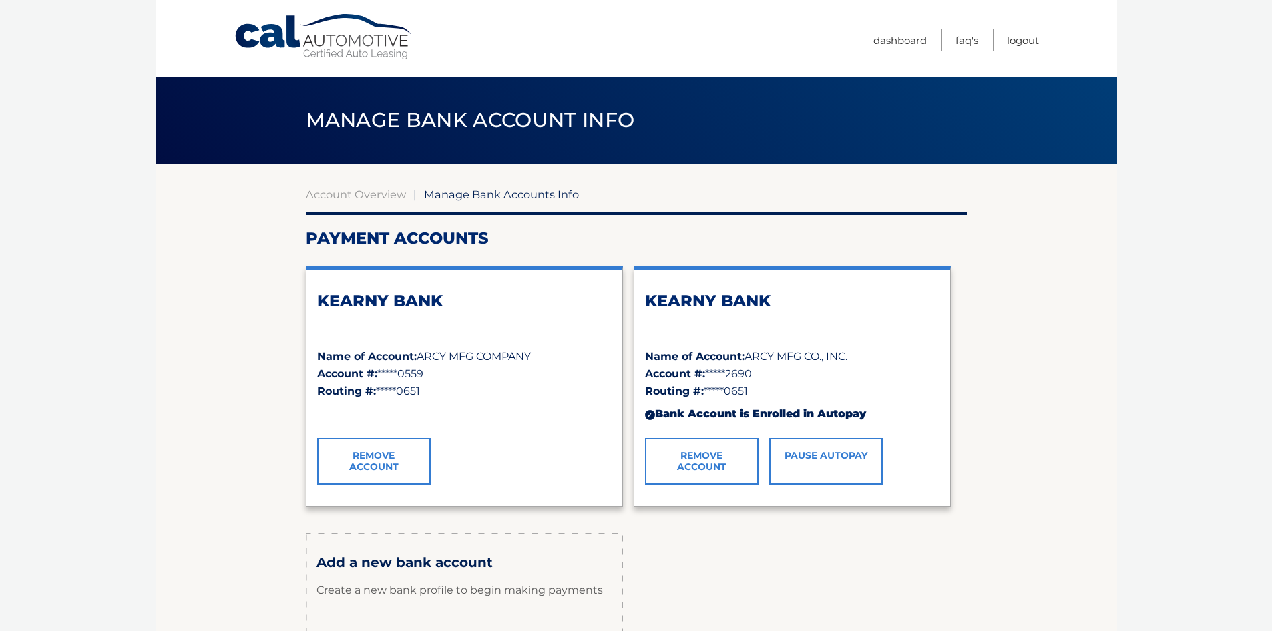
click at [695, 454] on link "Remove Account" at bounding box center [702, 461] width 114 height 47
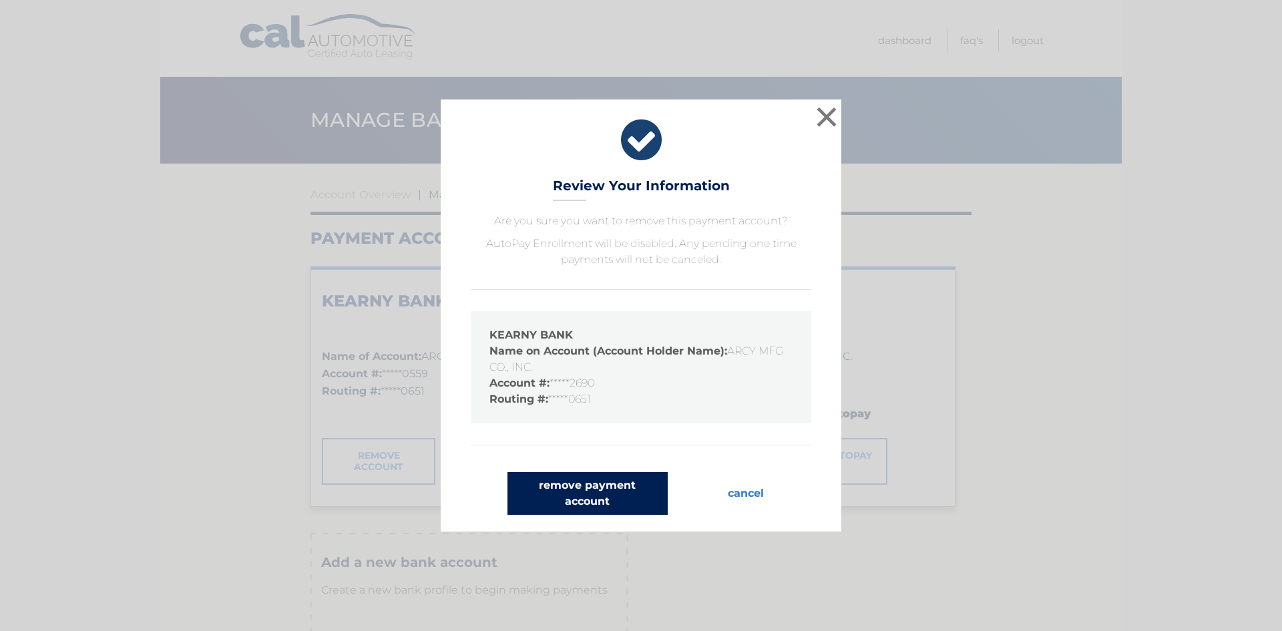
click at [596, 494] on button "remove payment account" at bounding box center [588, 493] width 160 height 43
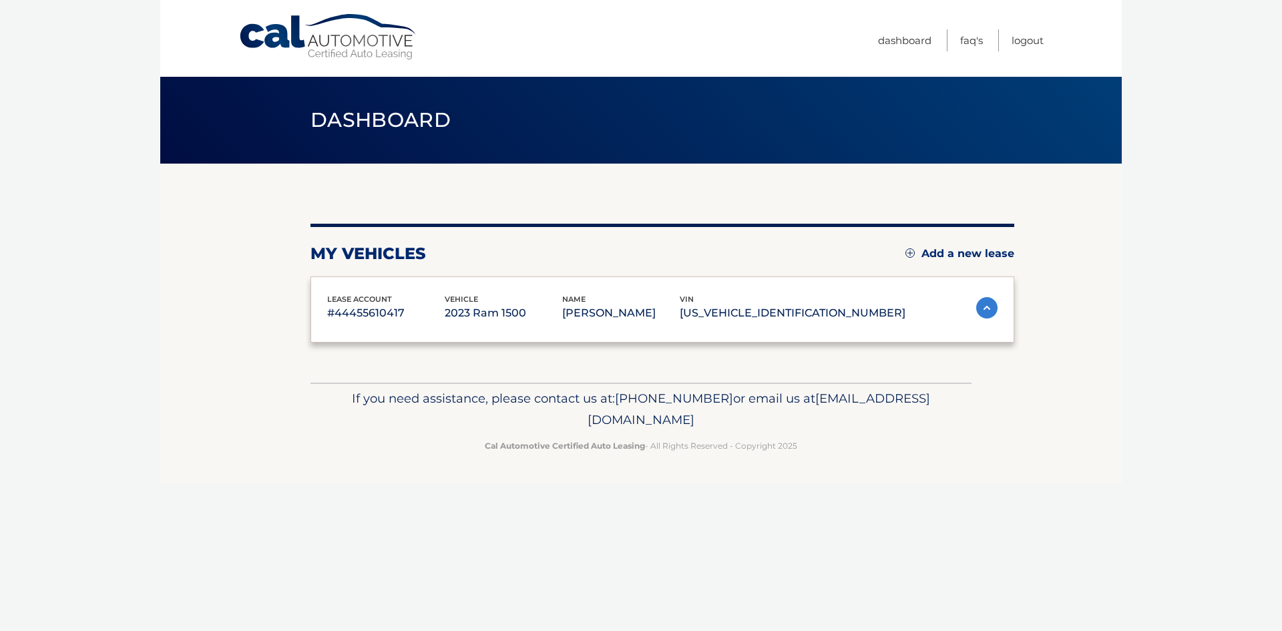
click at [628, 484] on div "Cal Automotive Menu Dashboard FAQ's Logout vin" at bounding box center [641, 315] width 962 height 631
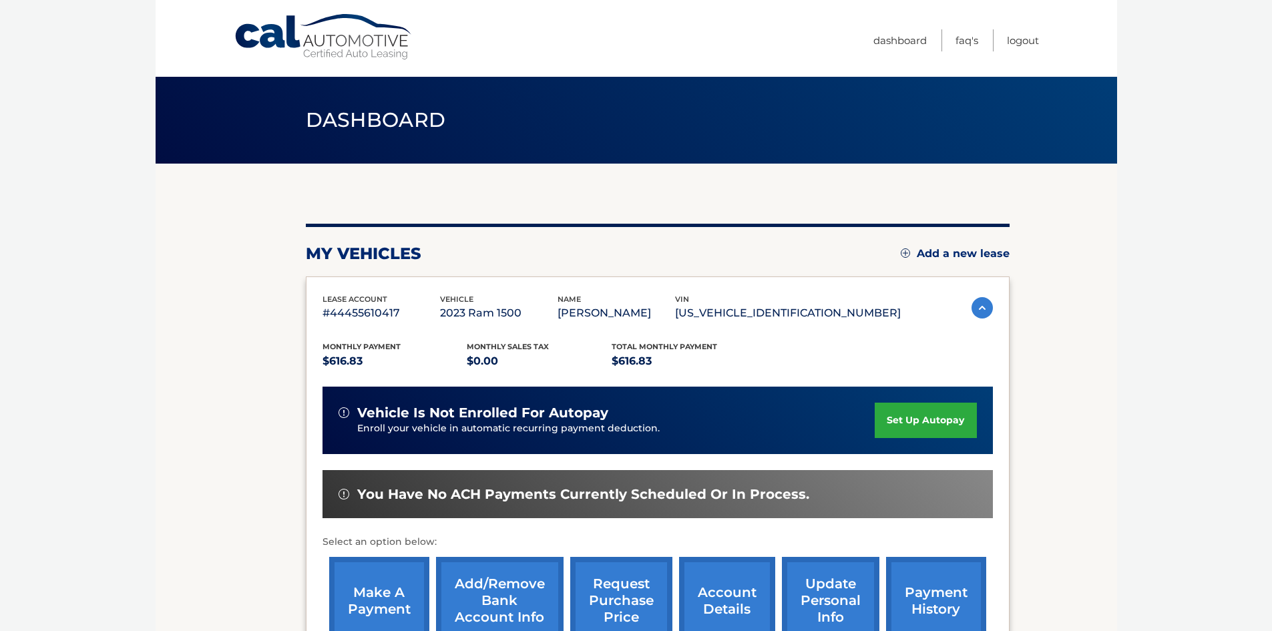
click at [910, 414] on link "set up autopay" at bounding box center [926, 420] width 102 height 35
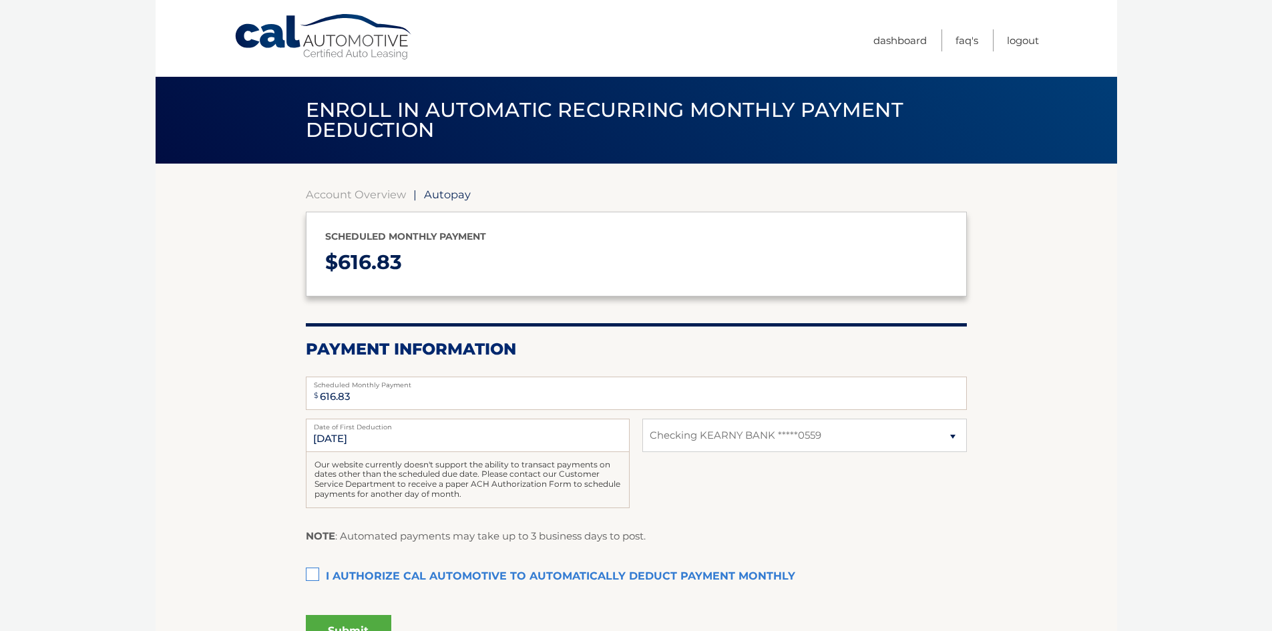
select select "ZDRlYWNjZGYtMTNmOS00ZDAyLWIwYjgtMTNlMWE5YWRkYTBk"
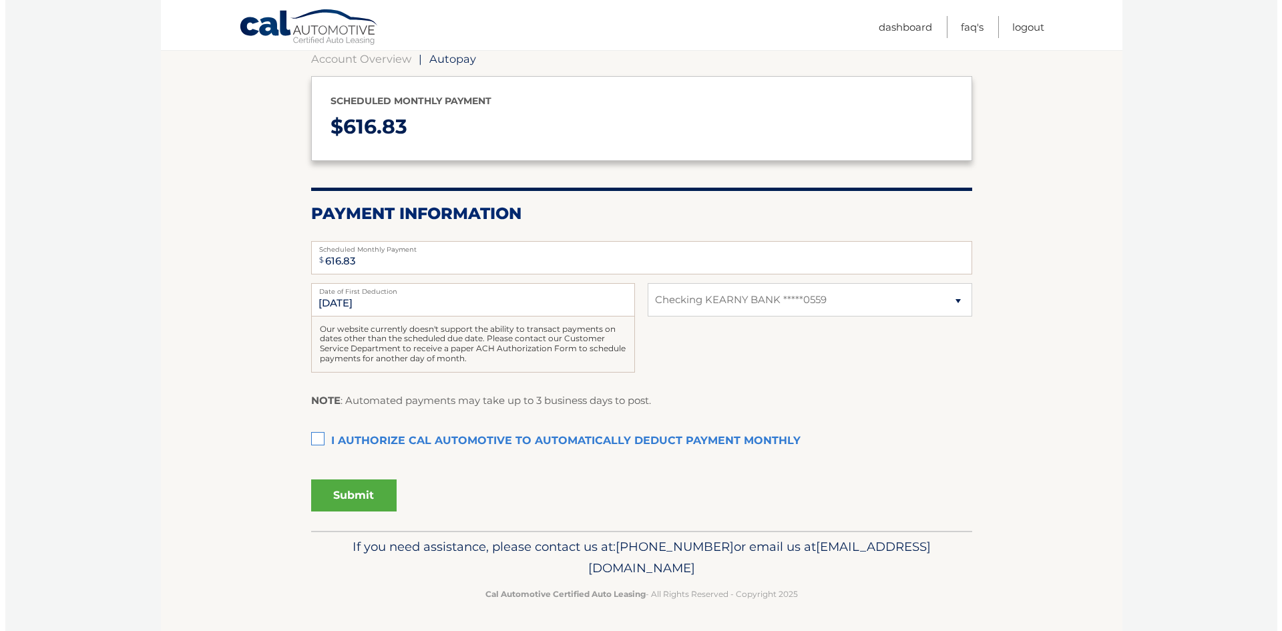
scroll to position [136, 0]
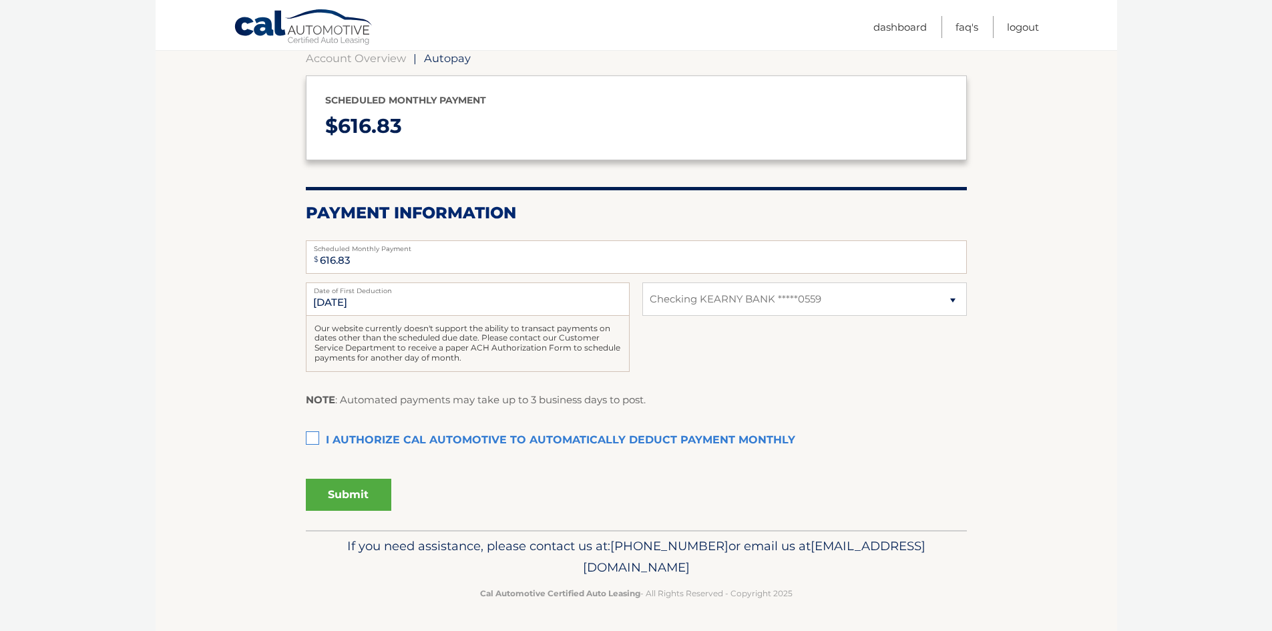
click at [312, 436] on label "I authorize cal automotive to automatically deduct payment monthly This checkbo…" at bounding box center [636, 440] width 661 height 27
click at [0, 0] on input "I authorize cal automotive to automatically deduct payment monthly This checkbo…" at bounding box center [0, 0] width 0 height 0
click at [337, 494] on button "Submit" at bounding box center [348, 495] width 85 height 32
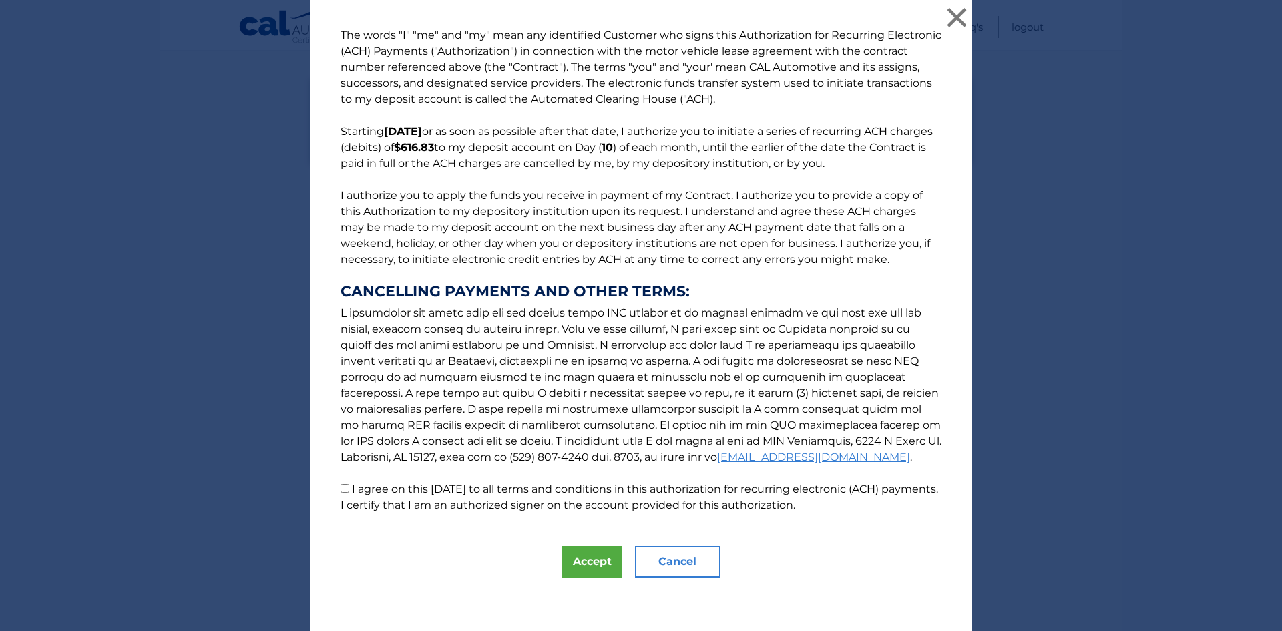
click at [341, 490] on input "I agree on this [DATE] to all terms and conditions in this authorization for re…" at bounding box center [345, 488] width 9 height 9
checkbox input "true"
click at [592, 556] on button "Accept" at bounding box center [592, 562] width 60 height 32
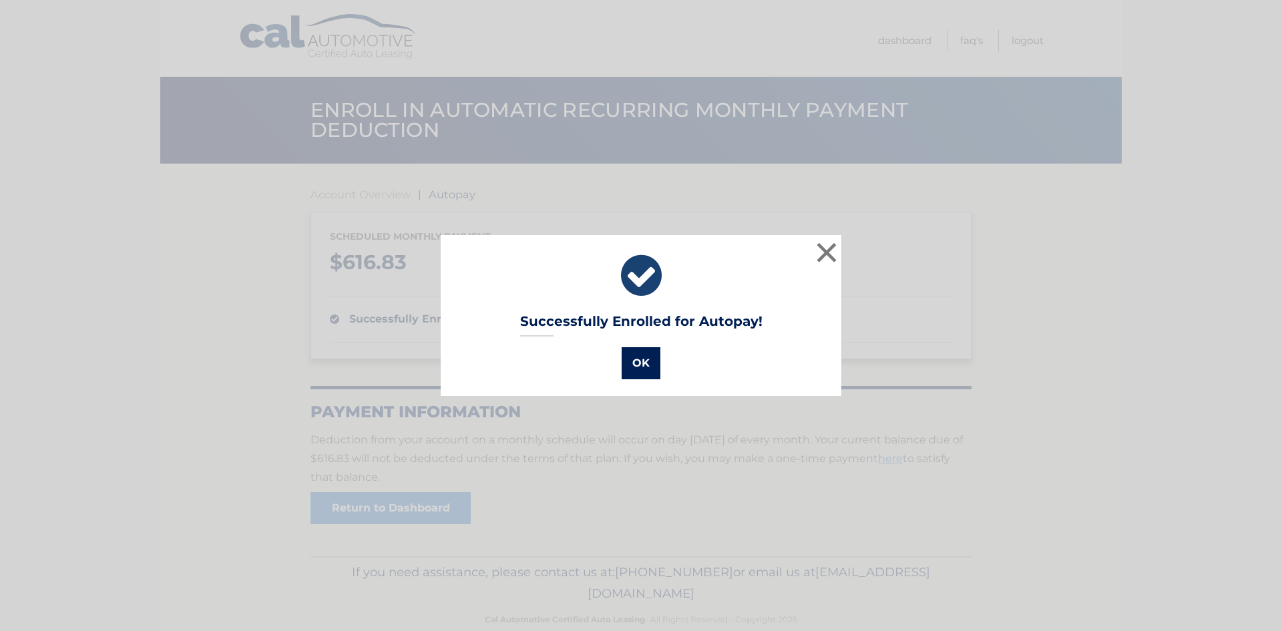
click at [632, 368] on button "OK" at bounding box center [641, 363] width 39 height 32
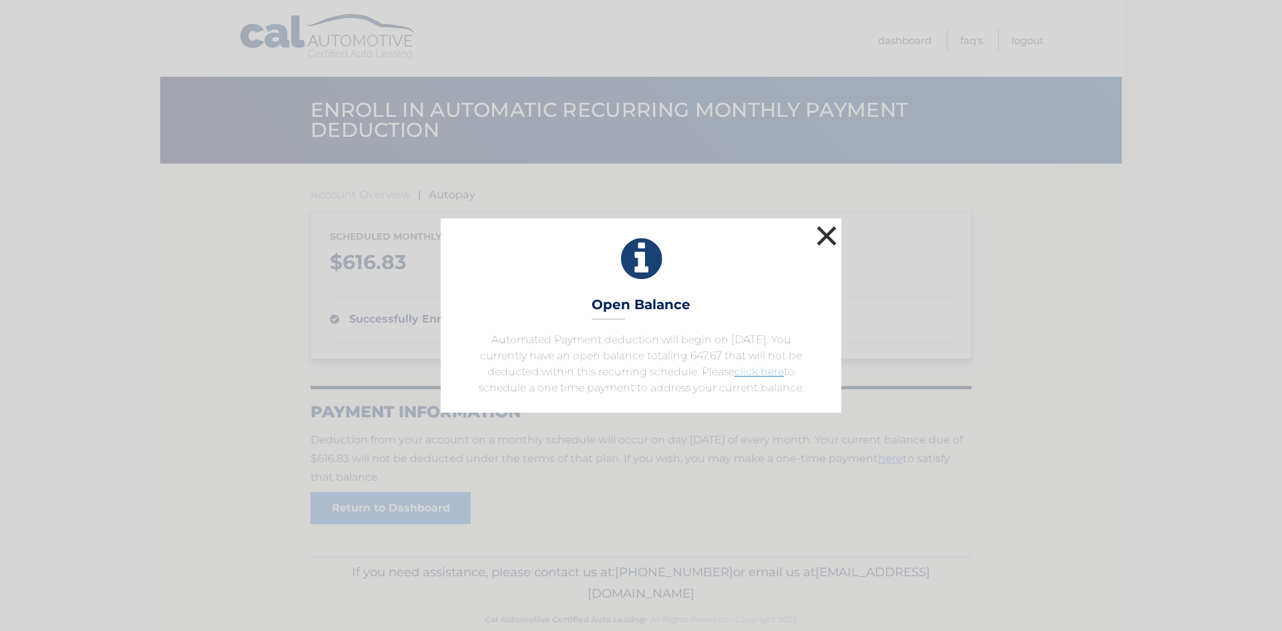
click at [825, 228] on button "×" at bounding box center [826, 235] width 27 height 27
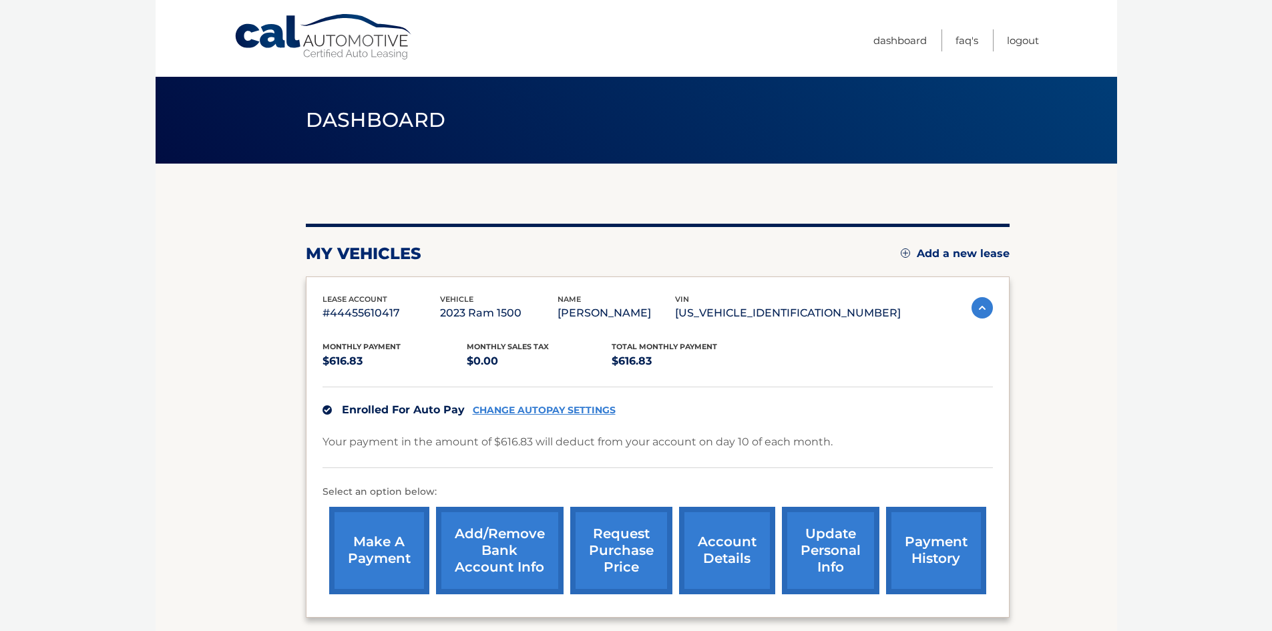
scroll to position [128, 0]
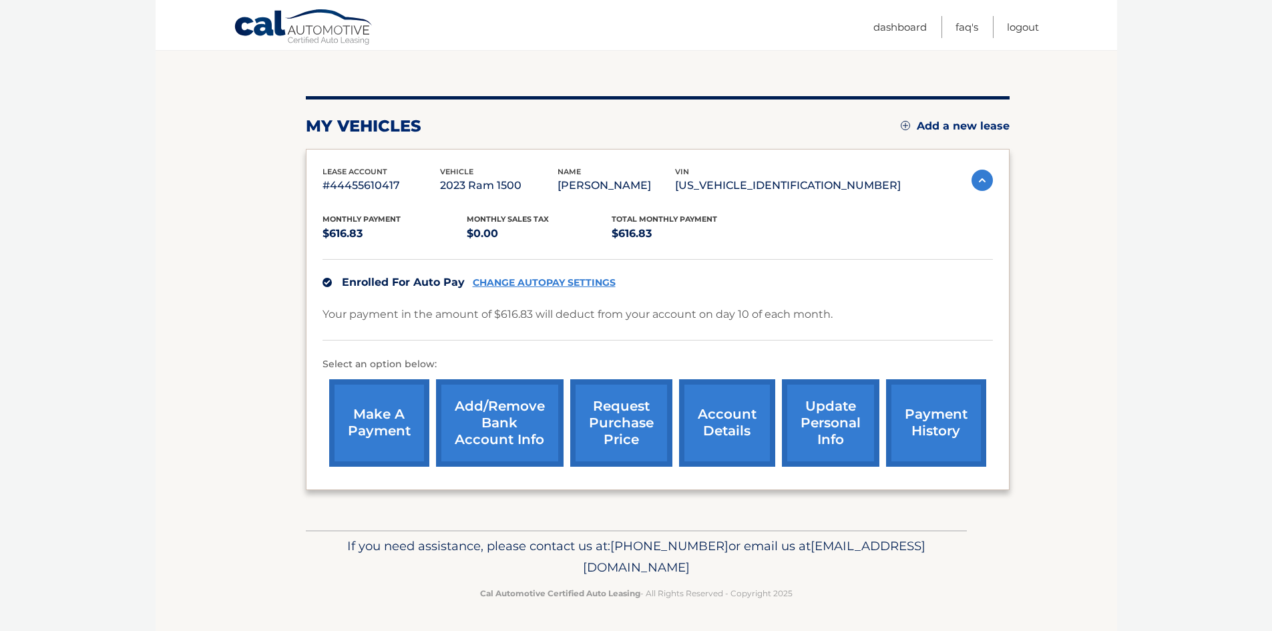
click at [927, 413] on link "payment history" at bounding box center [936, 422] width 100 height 87
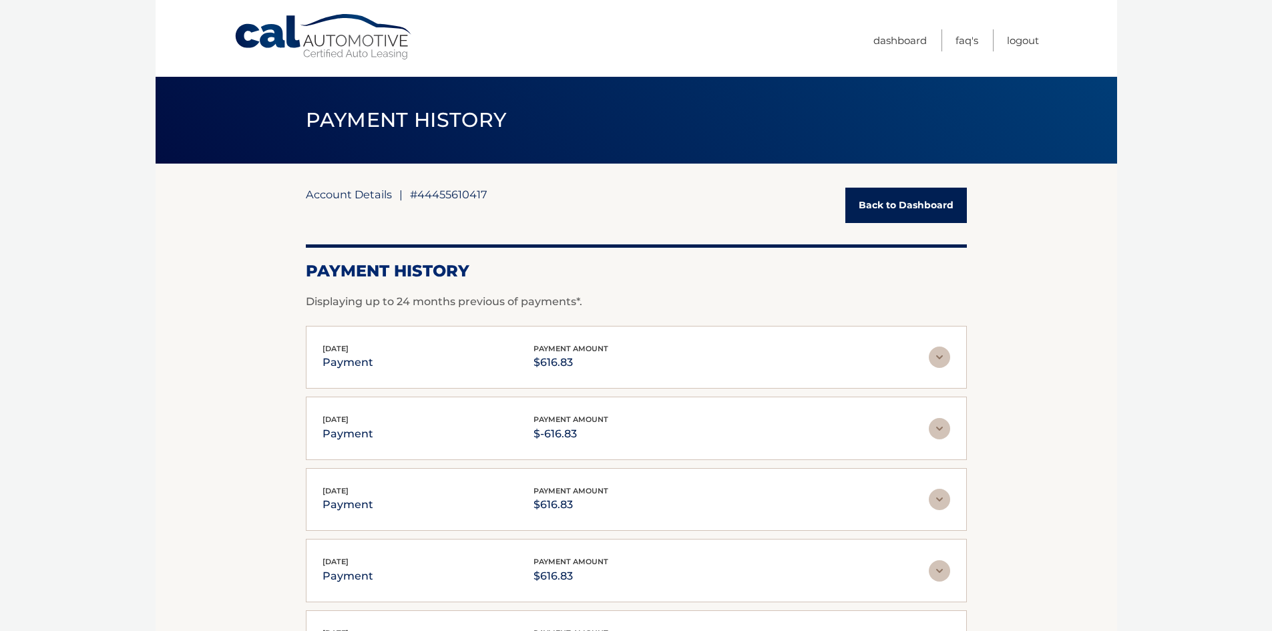
click at [371, 193] on link "Account Details" at bounding box center [349, 194] width 86 height 13
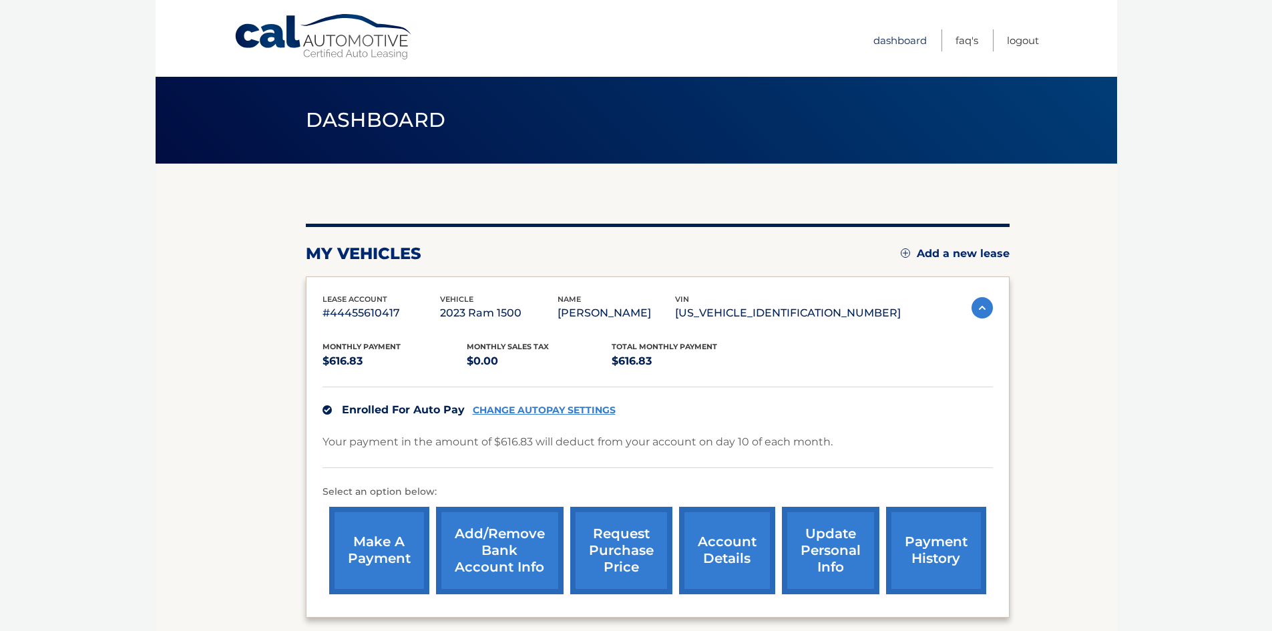
click at [896, 36] on link "Dashboard" at bounding box center [900, 40] width 53 height 22
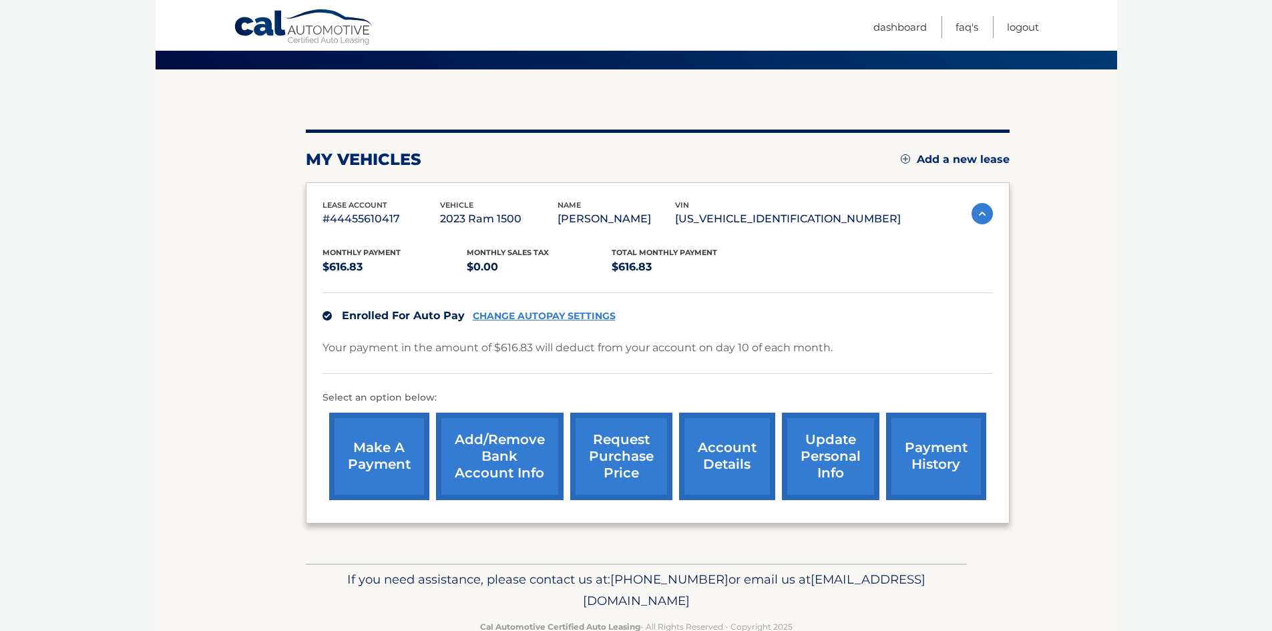
scroll to position [128, 0]
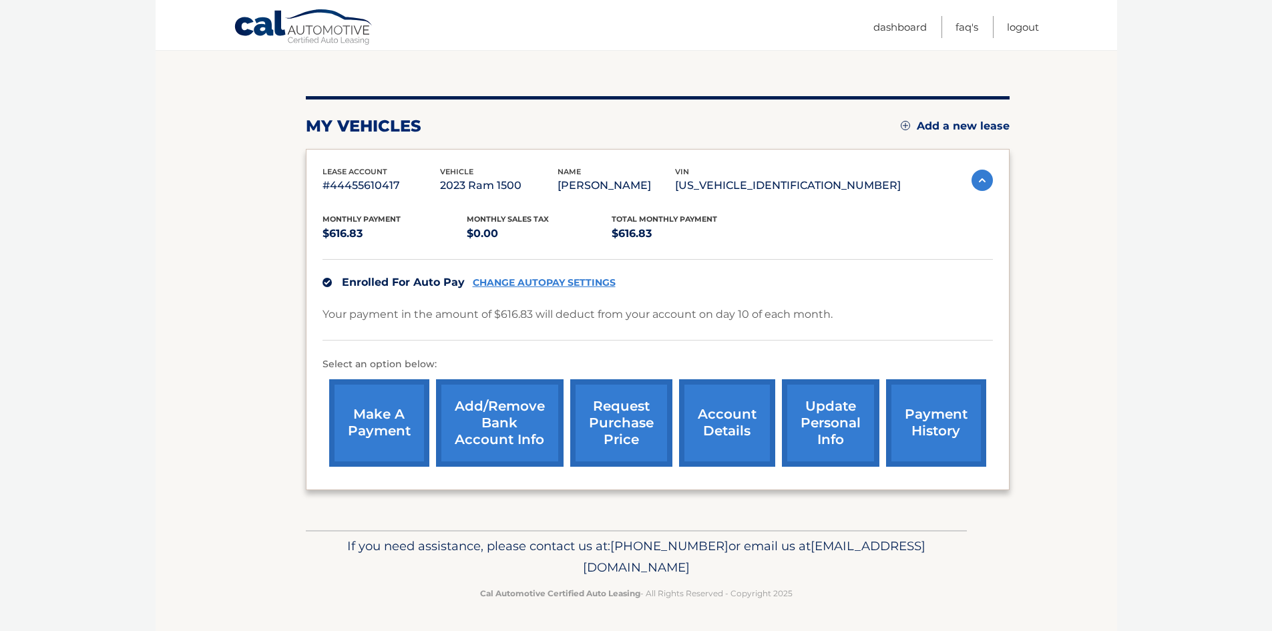
click at [928, 413] on link "payment history" at bounding box center [936, 422] width 100 height 87
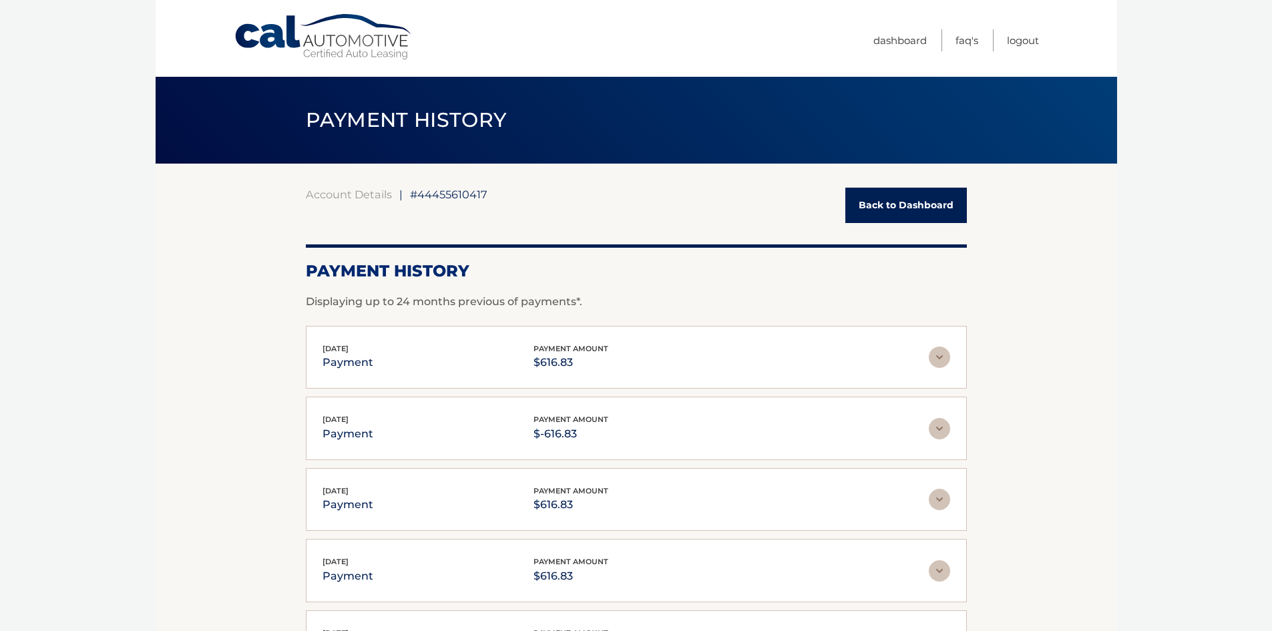
click at [944, 355] on img at bounding box center [939, 357] width 21 height 21
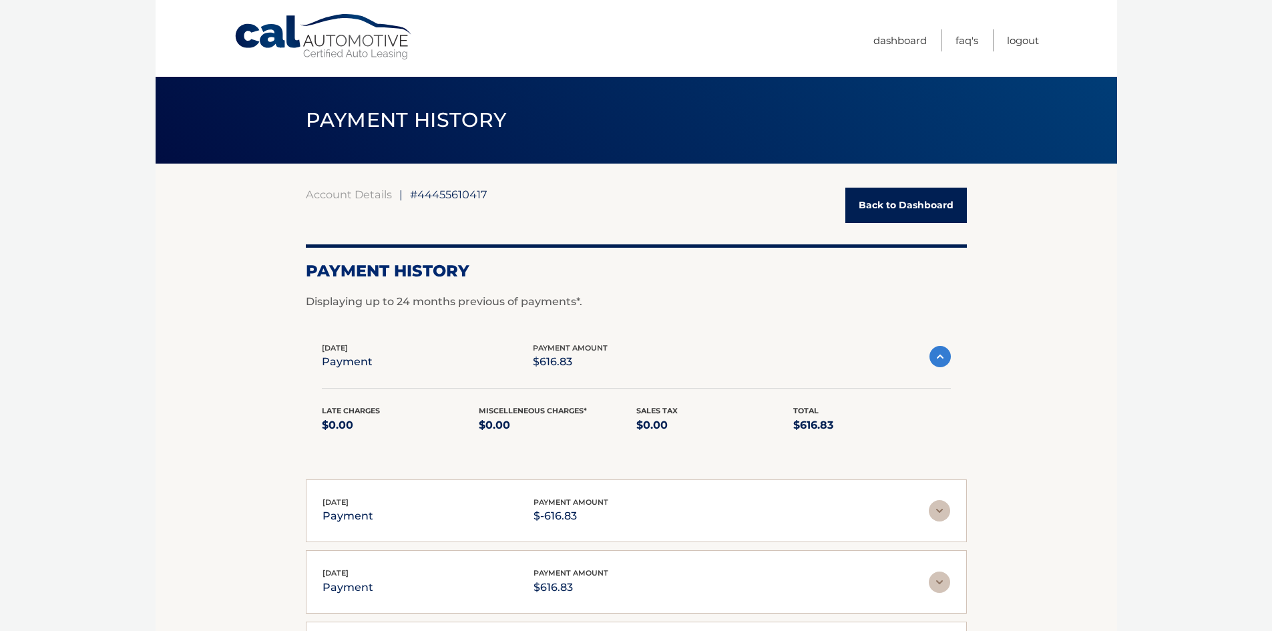
click at [944, 355] on img at bounding box center [940, 356] width 21 height 21
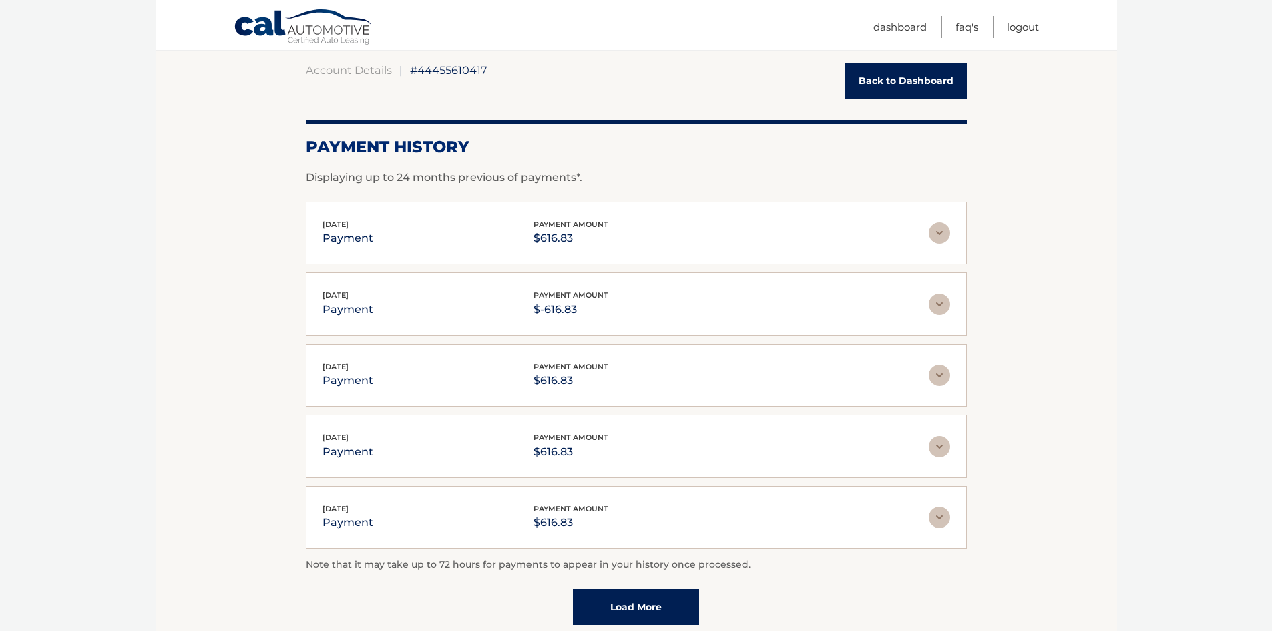
scroll to position [113, 0]
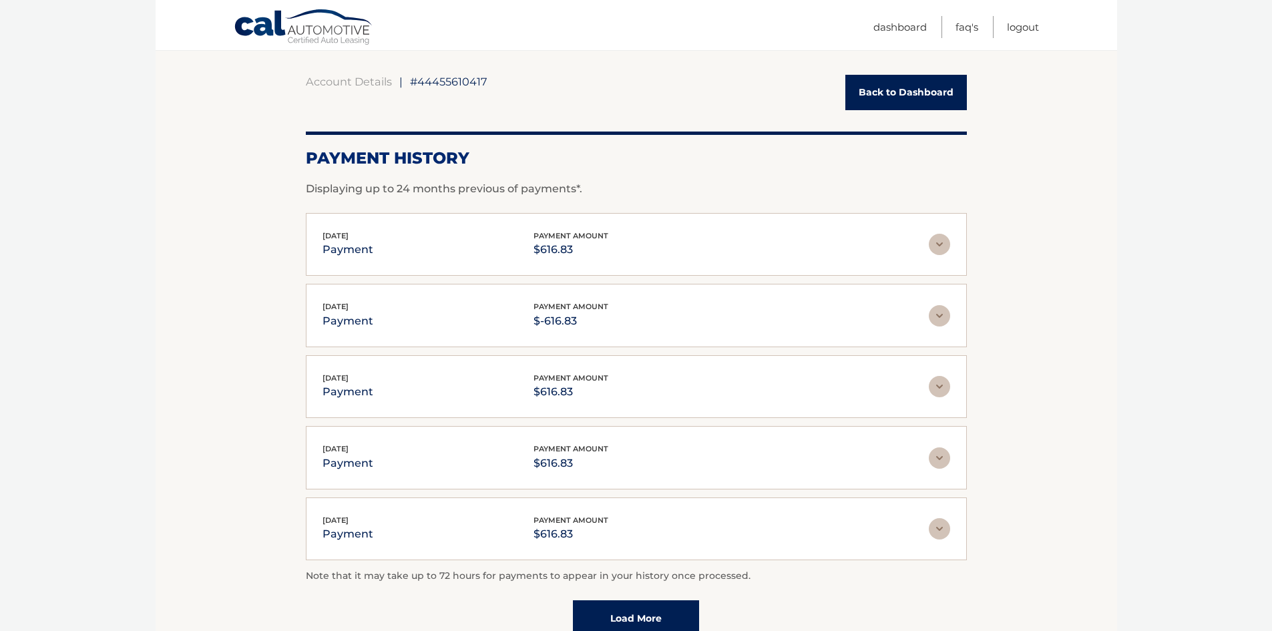
click at [937, 240] on img at bounding box center [939, 244] width 21 height 21
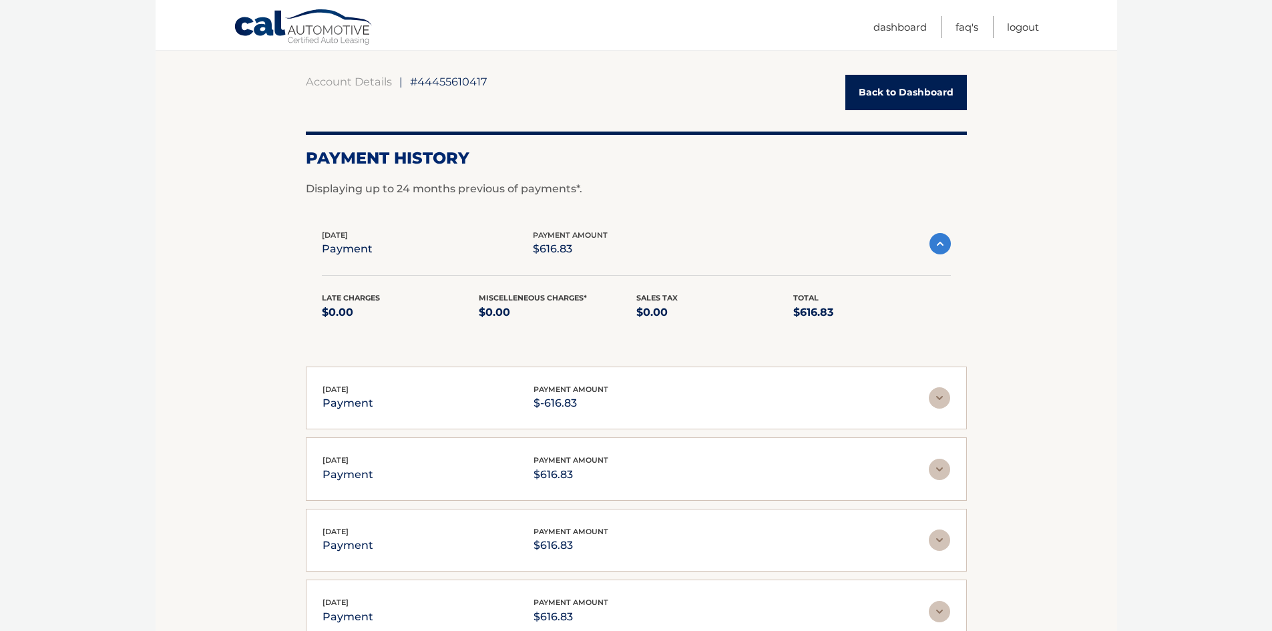
click at [937, 240] on img at bounding box center [940, 243] width 21 height 21
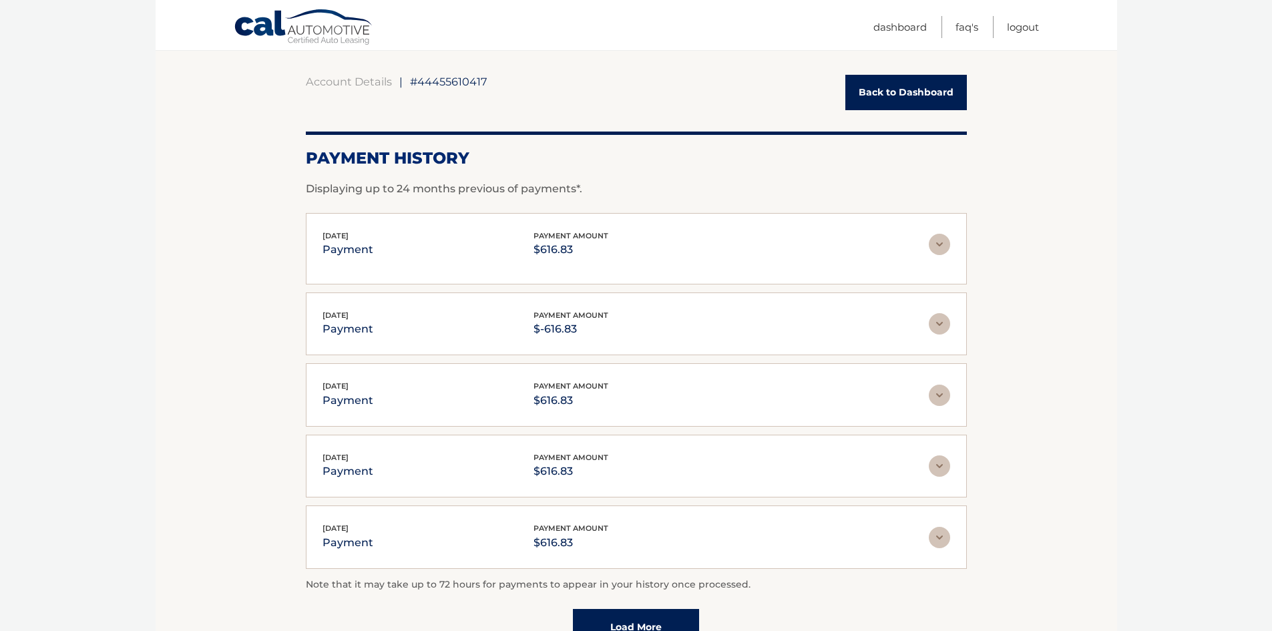
click at [937, 240] on img at bounding box center [939, 244] width 21 height 21
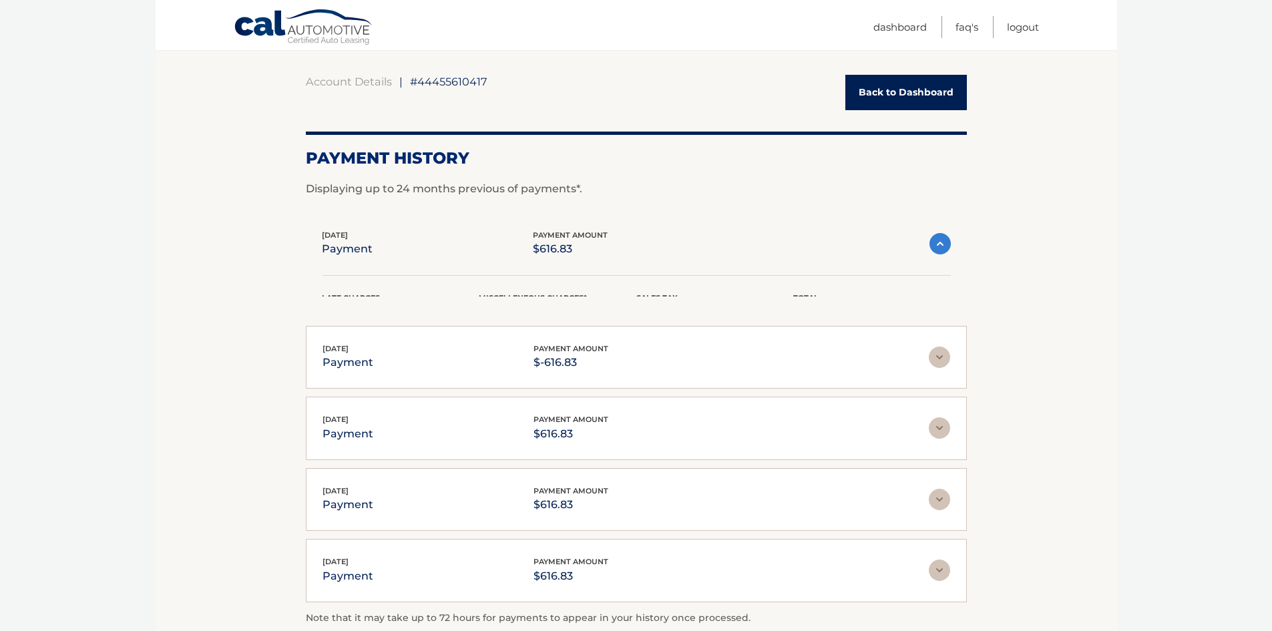
click at [937, 240] on img at bounding box center [940, 243] width 21 height 21
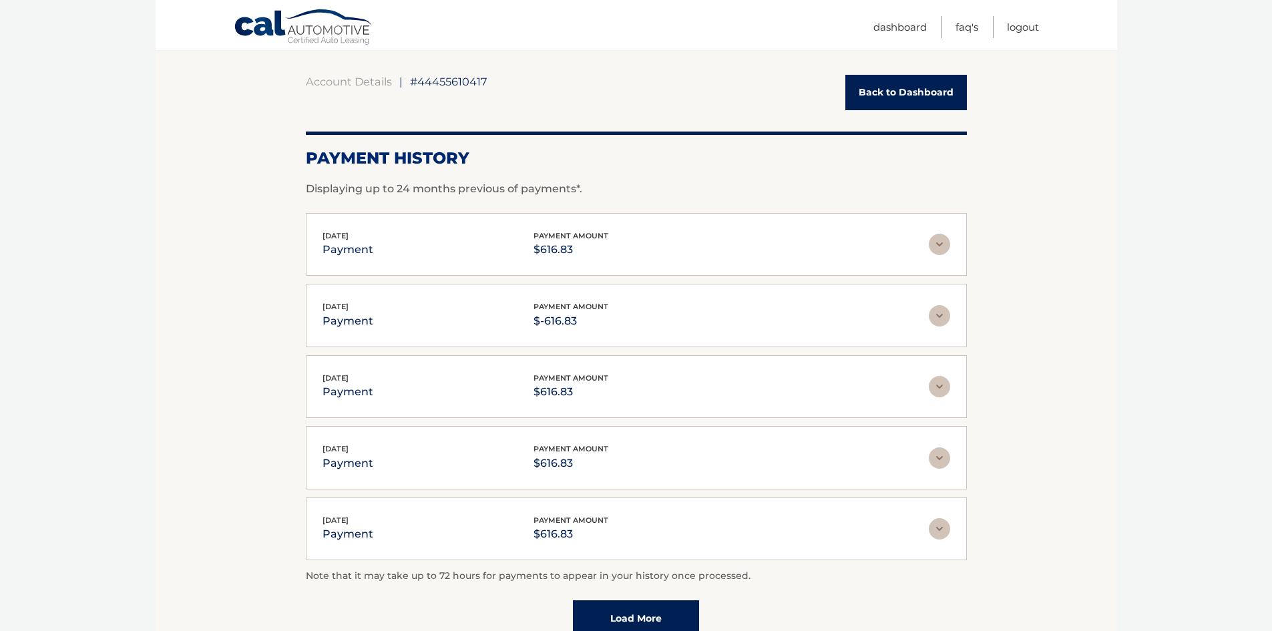
drag, startPoint x: 387, startPoint y: 247, endPoint x: 454, endPoint y: 240, distance: 67.8
click at [419, 249] on div "Sep 10, 2025 payment payment amount $616.83" at bounding box center [626, 245] width 606 height 30
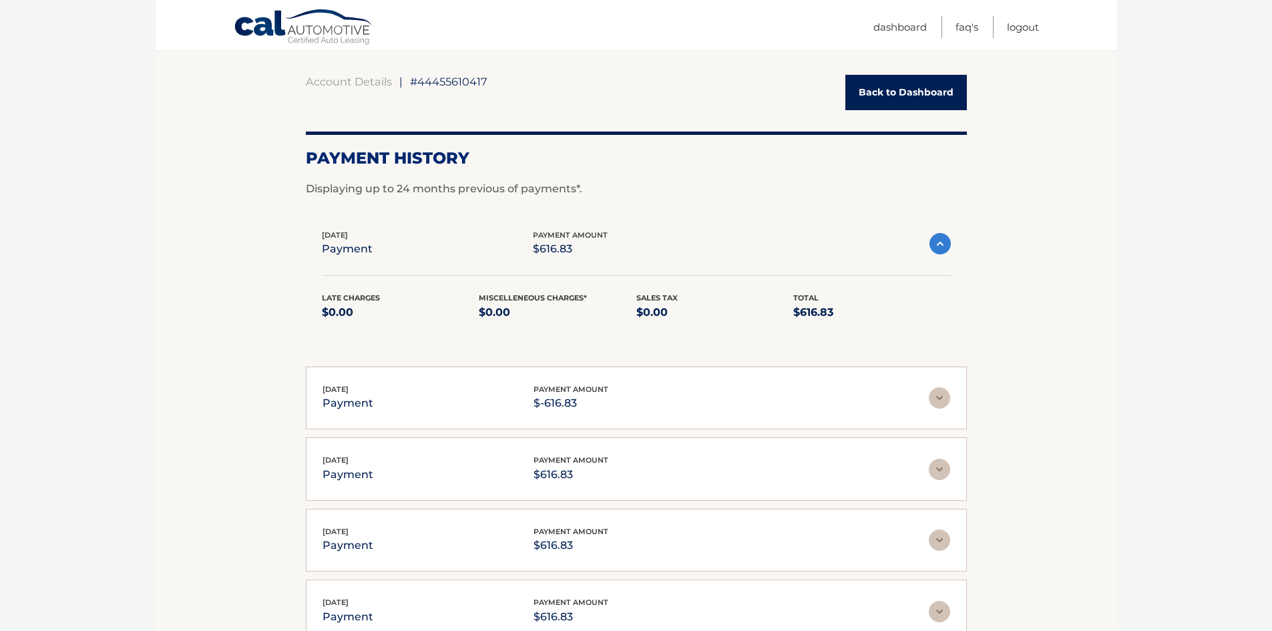
click at [560, 250] on p "$616.83" at bounding box center [570, 249] width 75 height 19
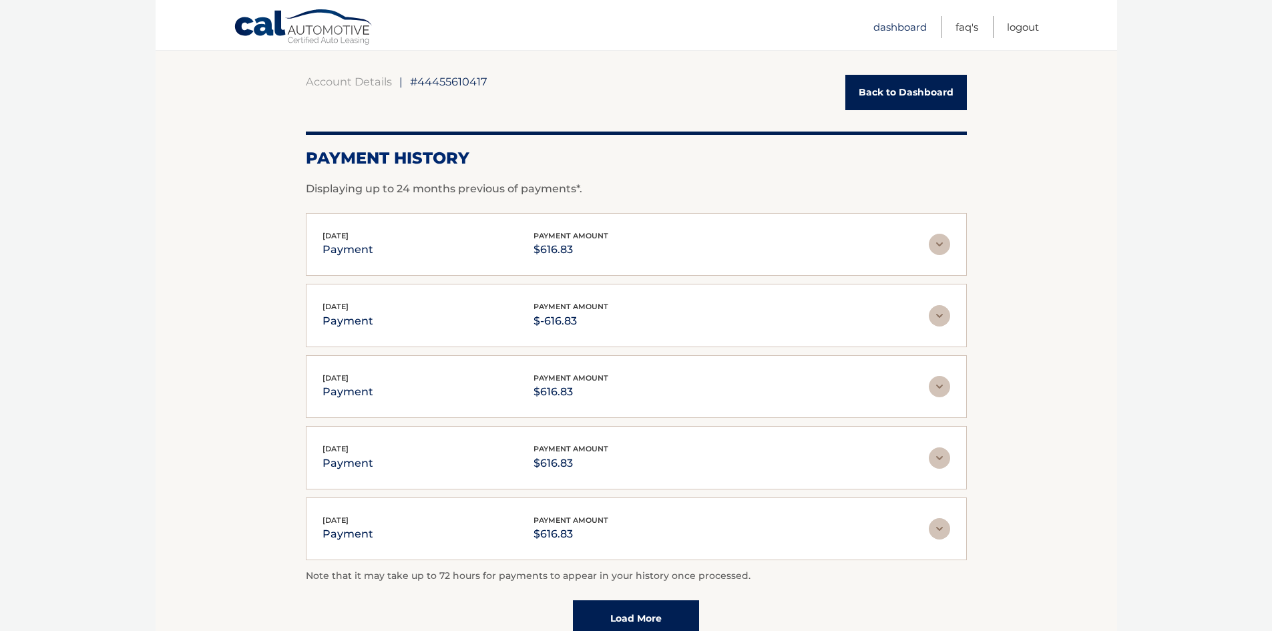
click at [908, 21] on link "Dashboard" at bounding box center [900, 27] width 53 height 22
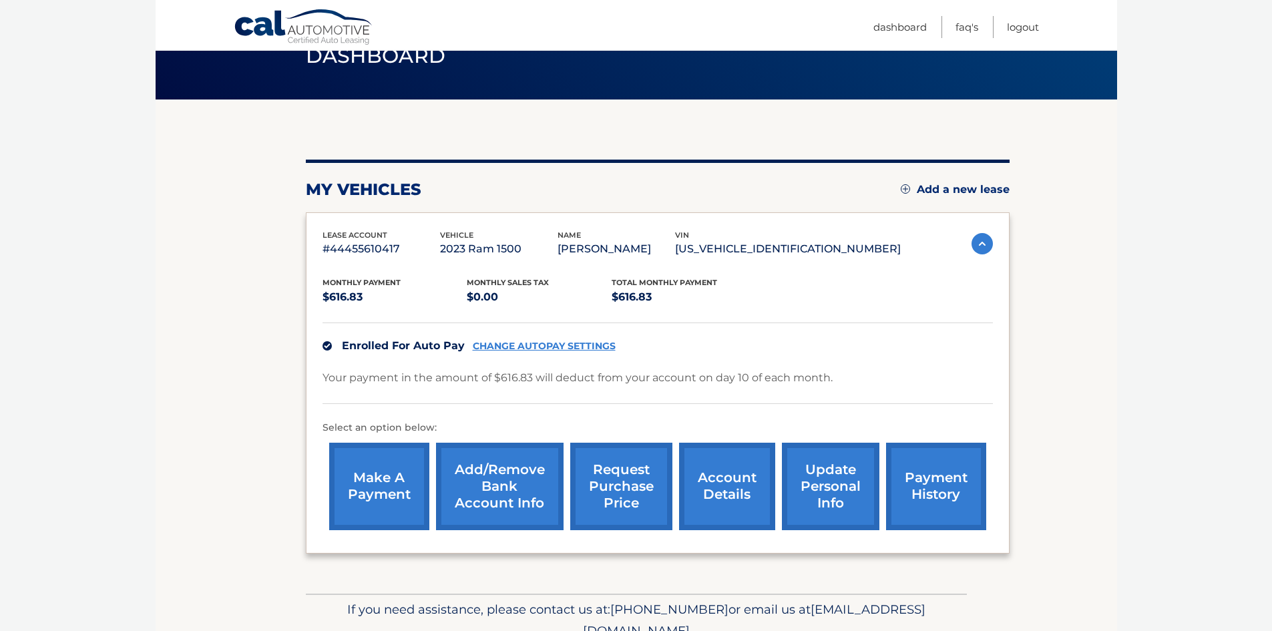
scroll to position [128, 0]
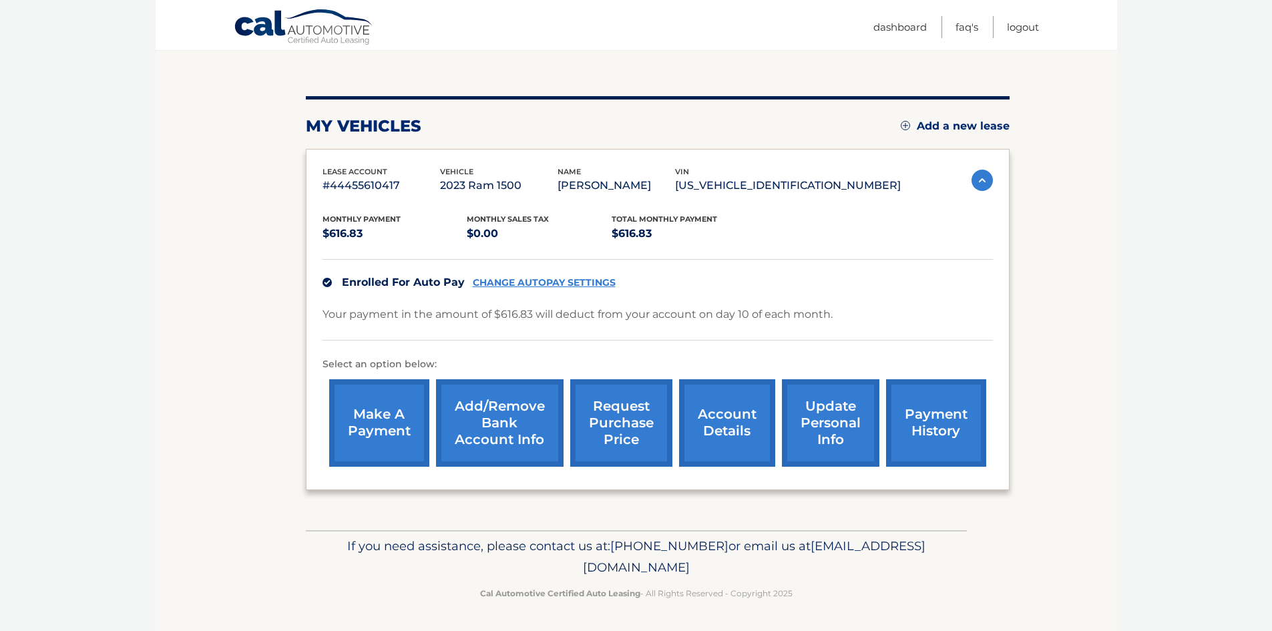
click at [627, 422] on link "request purchase price" at bounding box center [621, 422] width 102 height 87
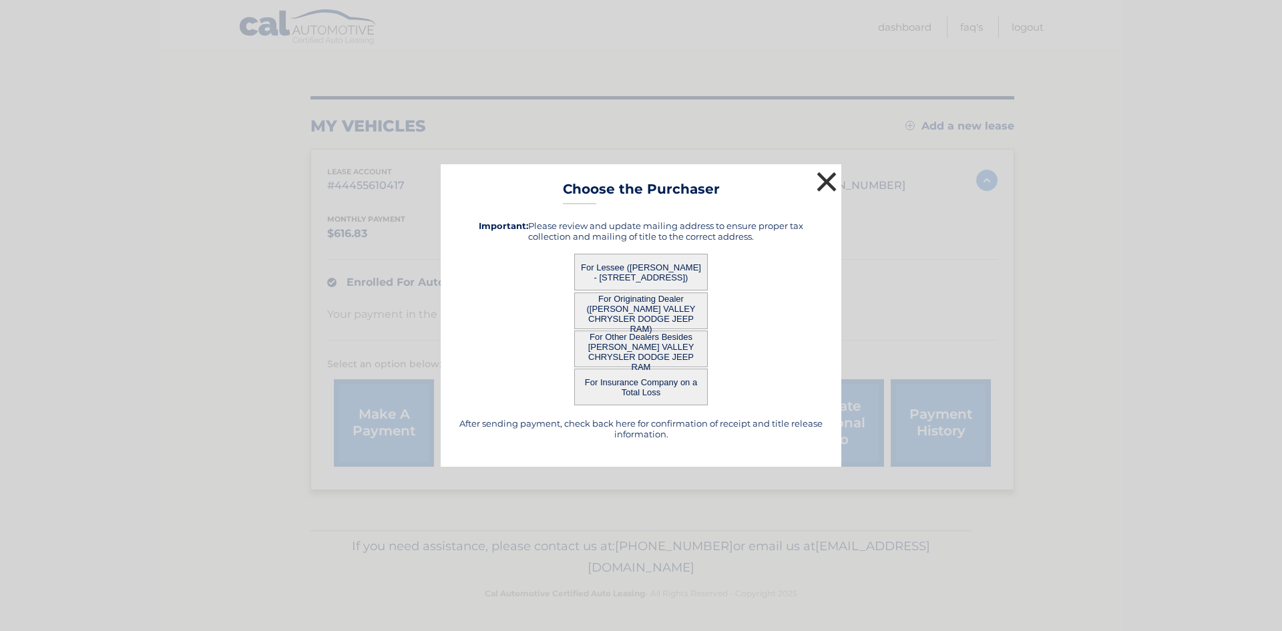
click at [827, 178] on button "×" at bounding box center [826, 181] width 27 height 27
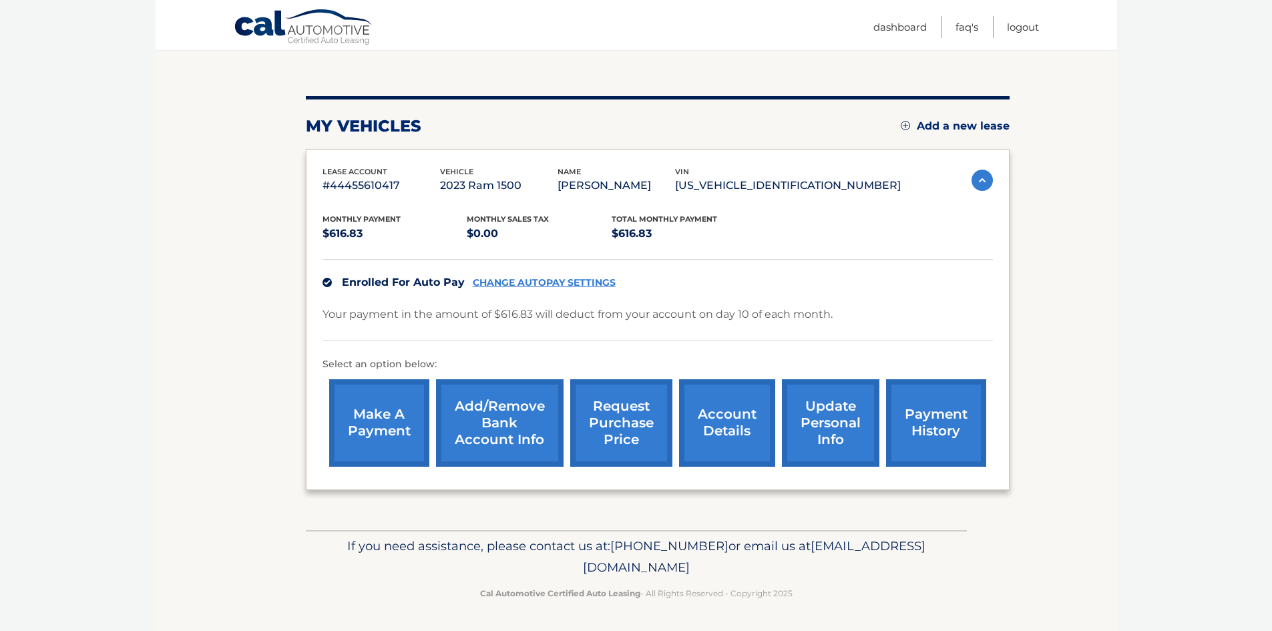
click at [755, 422] on link "account details" at bounding box center [727, 422] width 96 height 87
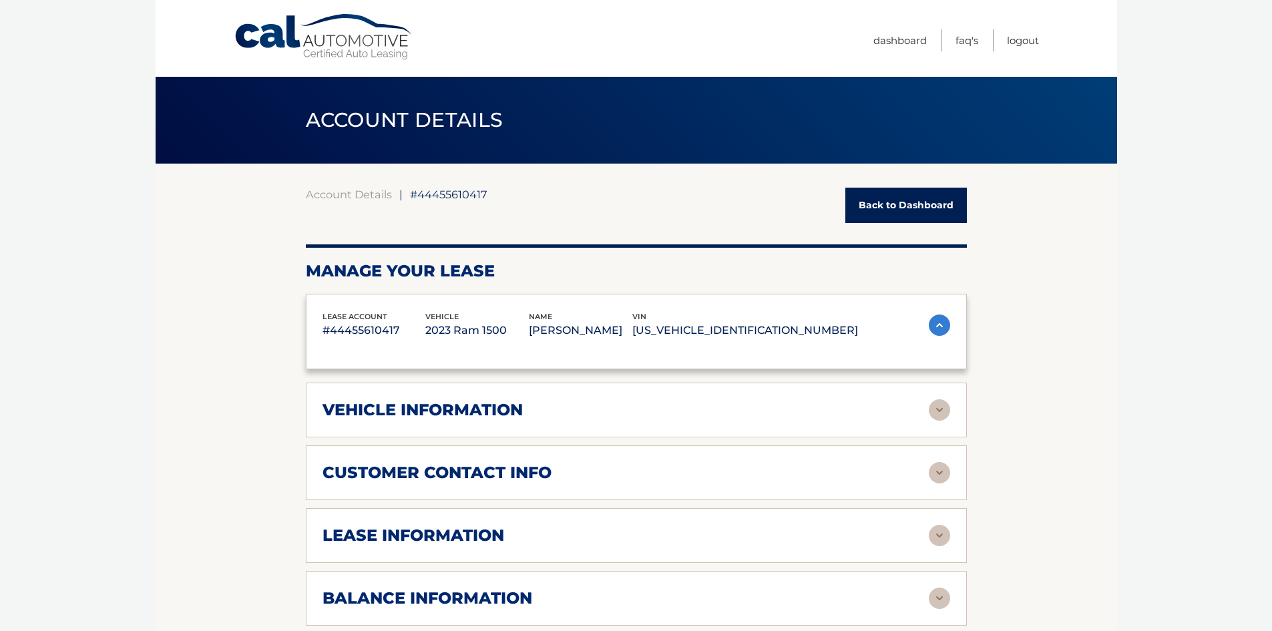
click at [738, 422] on div "Enrolled For Auto Pay CHANGE AUTOPAY SETTINGS" at bounding box center [637, 427] width 628 height 46
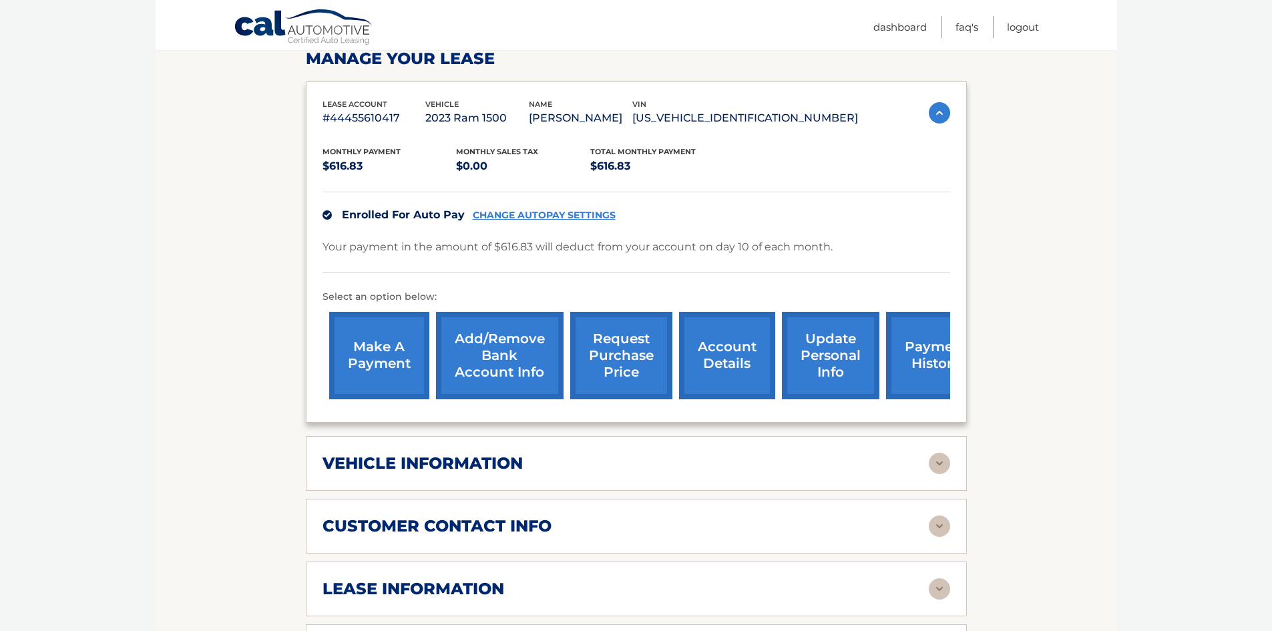
scroll to position [334, 0]
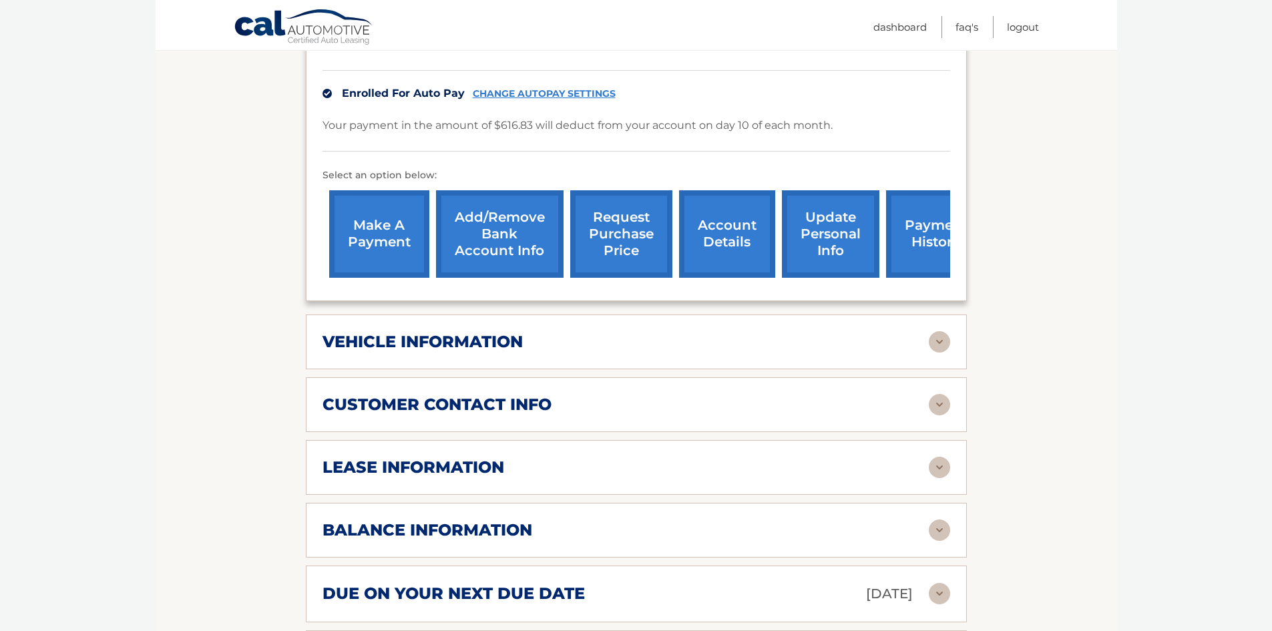
click at [695, 466] on div "lease information" at bounding box center [626, 467] width 606 height 20
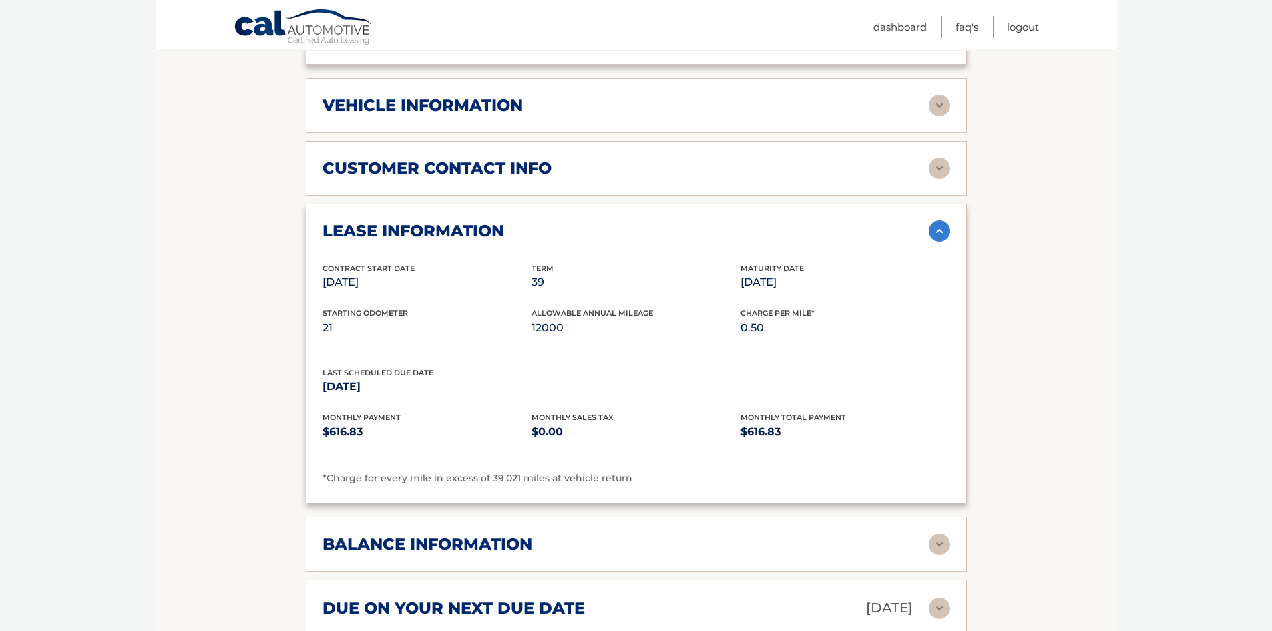
scroll to position [960, 0]
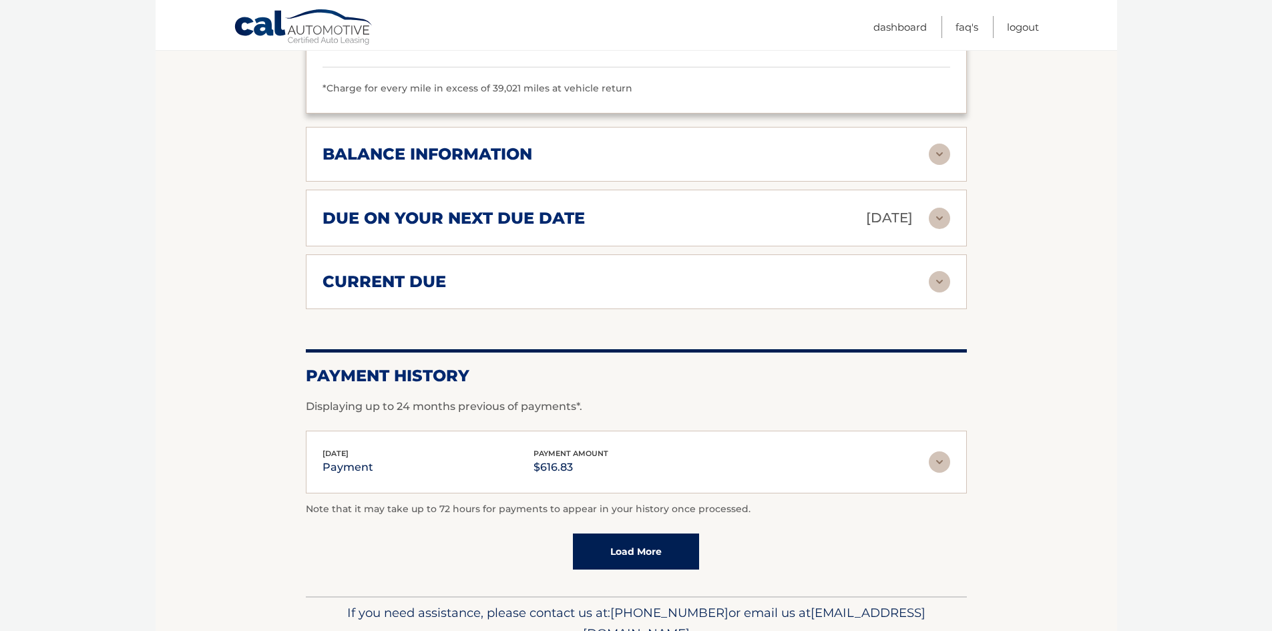
click at [594, 224] on div "due on your next due date Oct 10, 2025" at bounding box center [626, 217] width 606 height 23
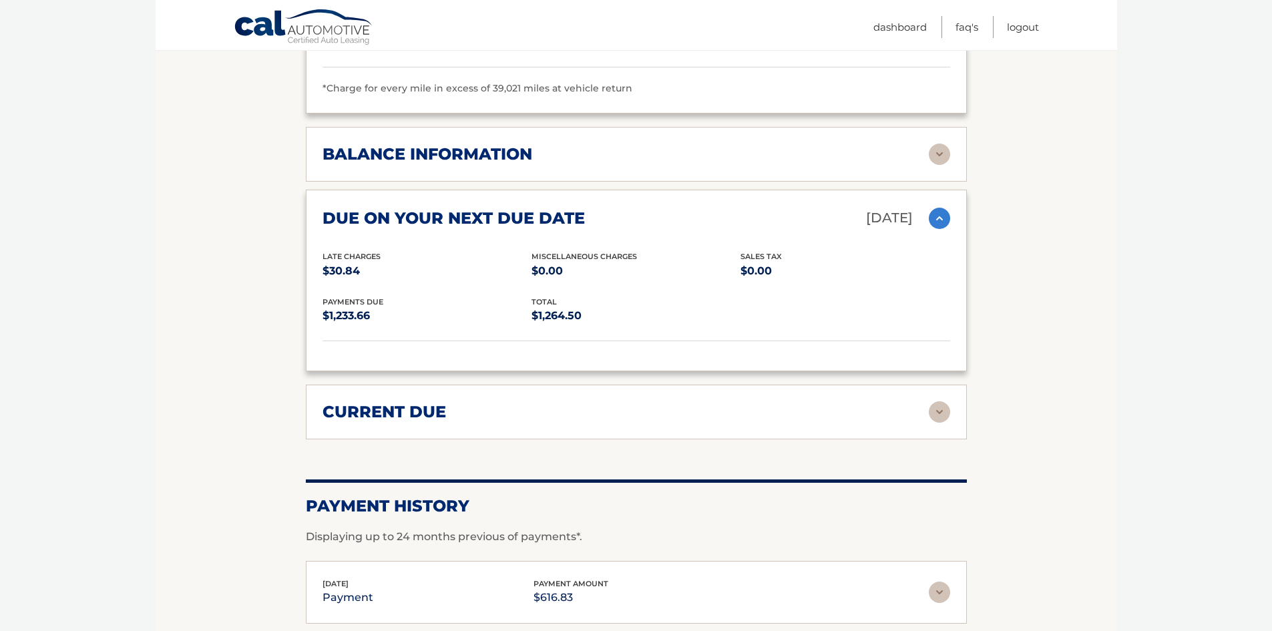
click at [520, 153] on h2 "balance information" at bounding box center [428, 154] width 210 height 20
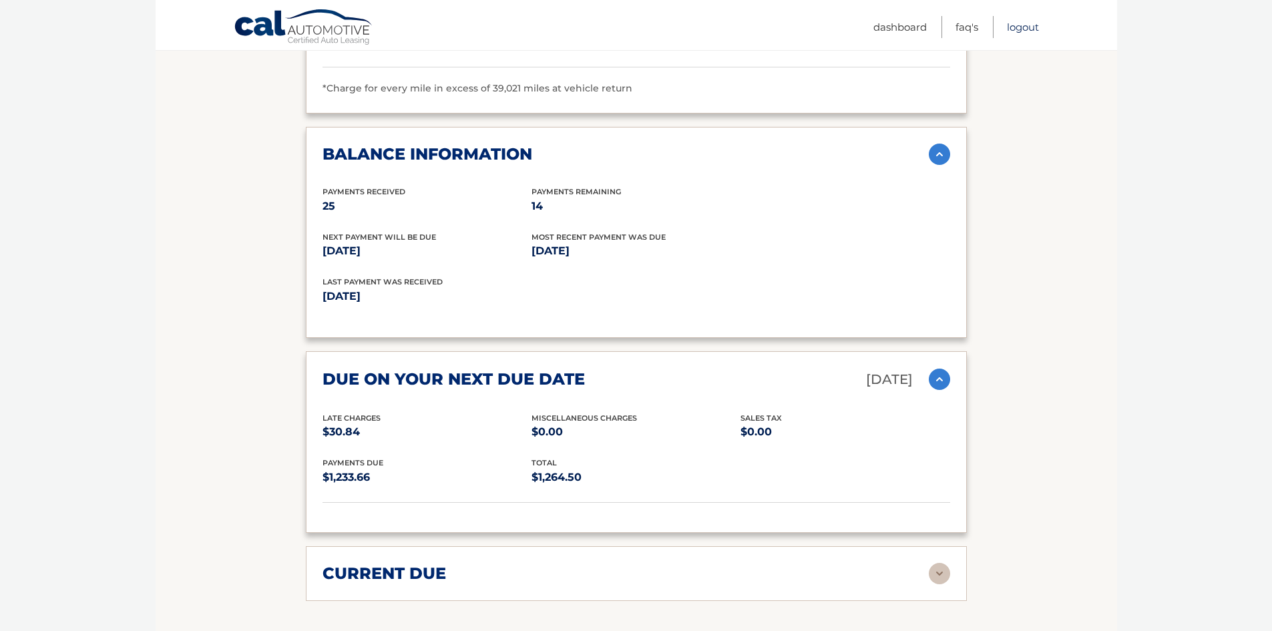
click at [1034, 30] on link "Logout" at bounding box center [1023, 27] width 32 height 22
